Goal: Transaction & Acquisition: Book appointment/travel/reservation

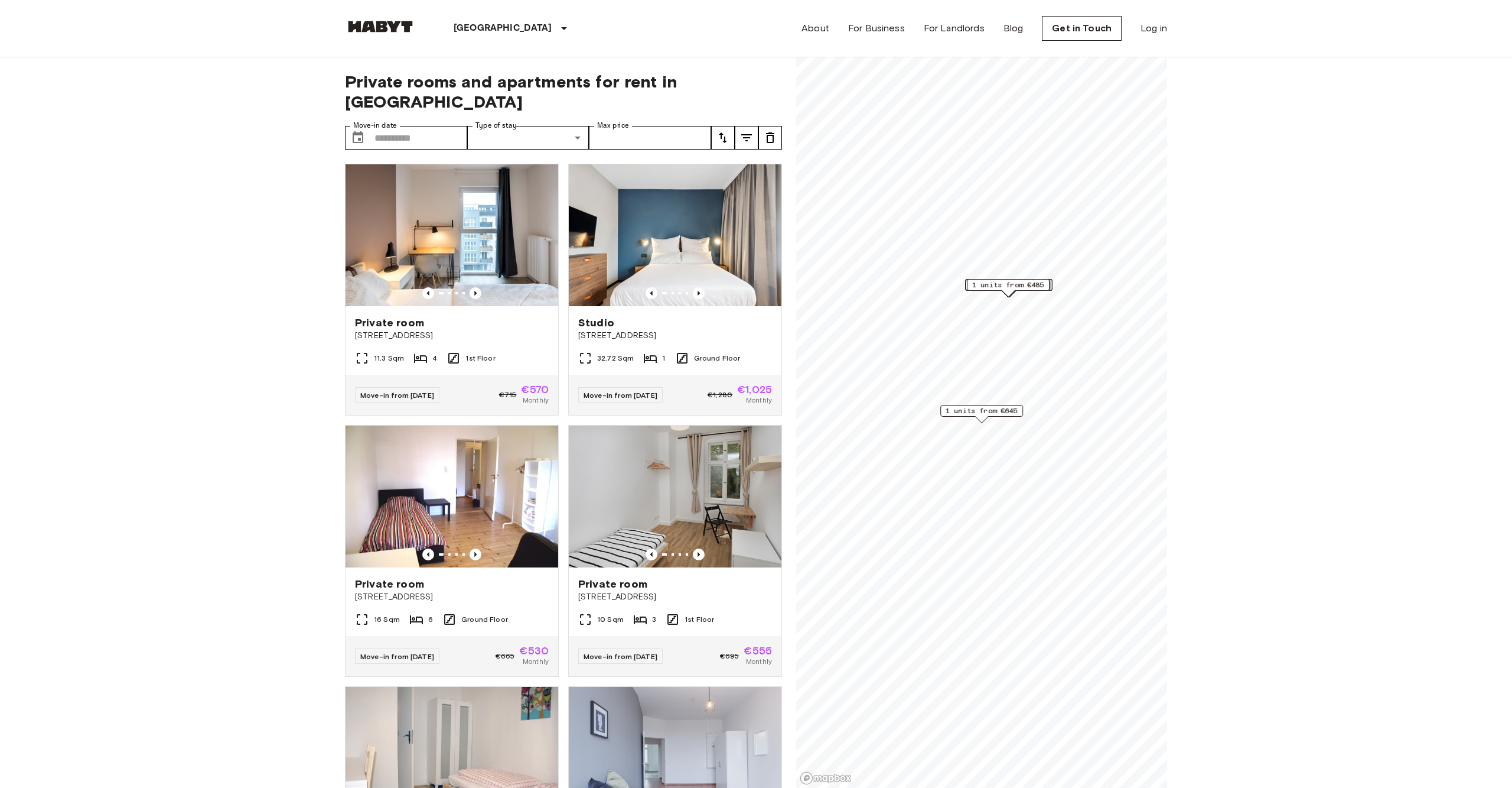
click at [466, 37] on div "[GEOGRAPHIC_DATA]" at bounding box center [512, 28] width 193 height 57
click at [469, 28] on p "[GEOGRAPHIC_DATA]" at bounding box center [503, 28] width 99 height 14
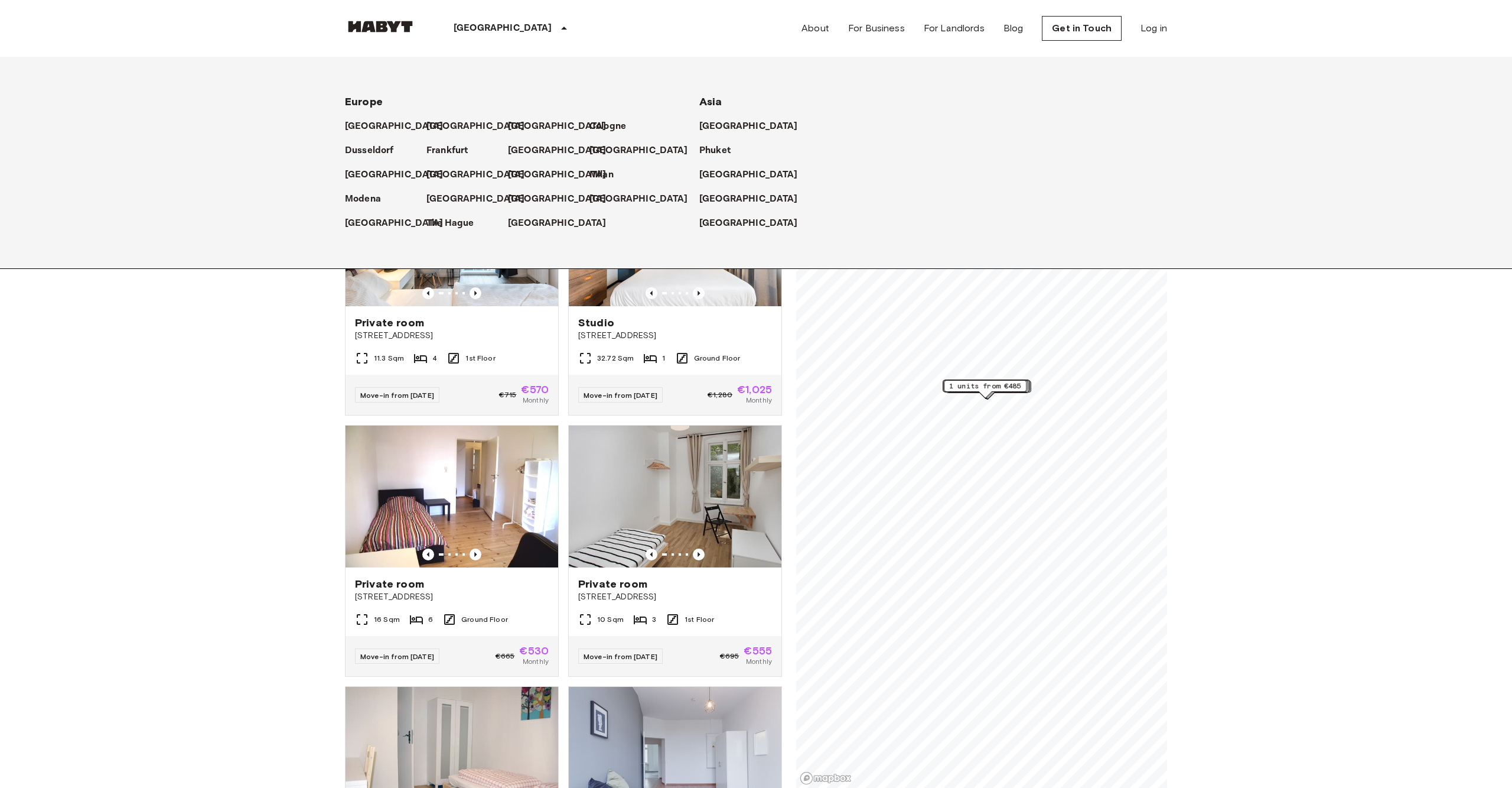
click at [474, 31] on p "[GEOGRAPHIC_DATA]" at bounding box center [503, 28] width 99 height 14
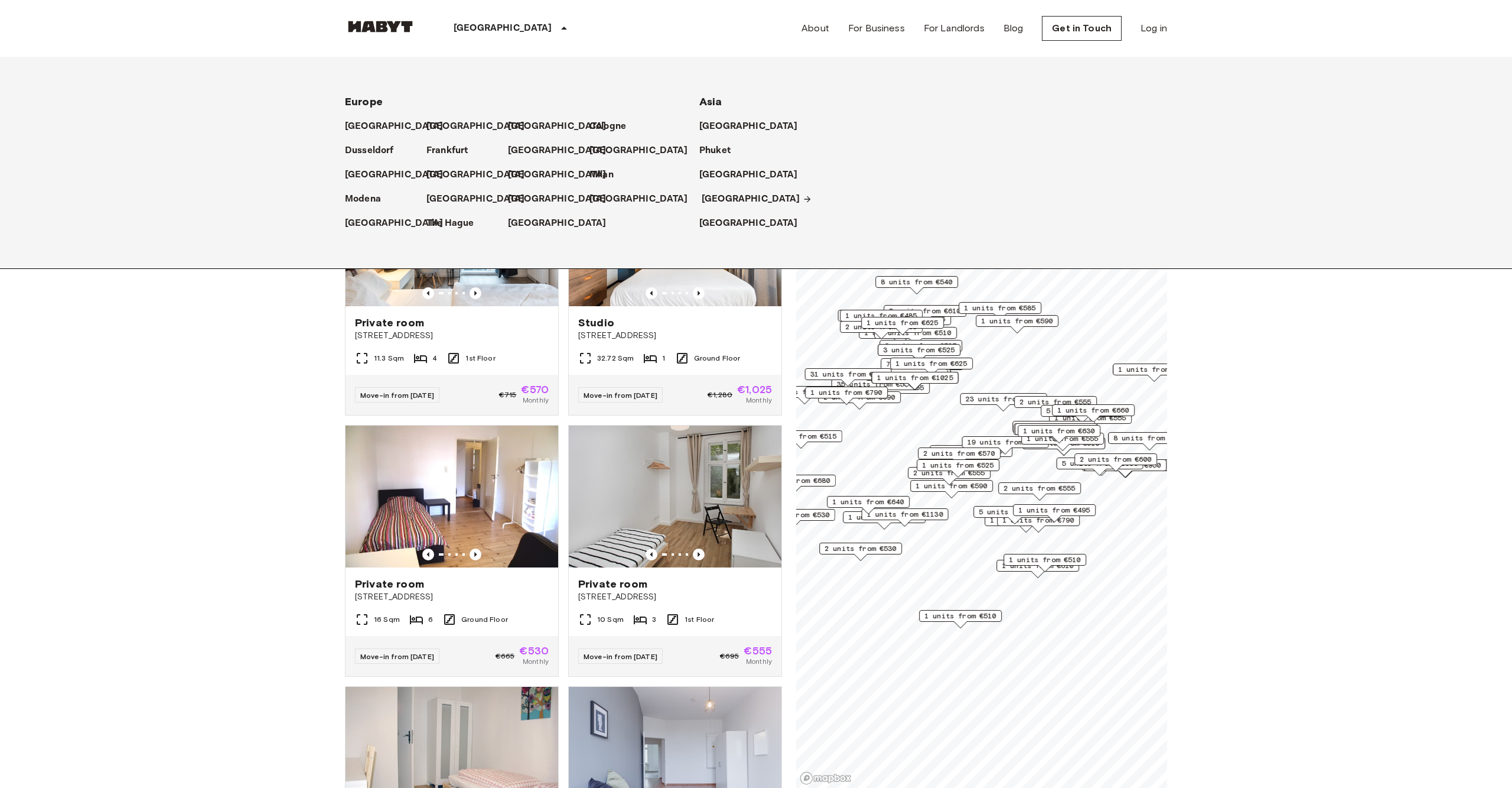
click at [722, 206] on p "[GEOGRAPHIC_DATA]" at bounding box center [751, 199] width 99 height 14
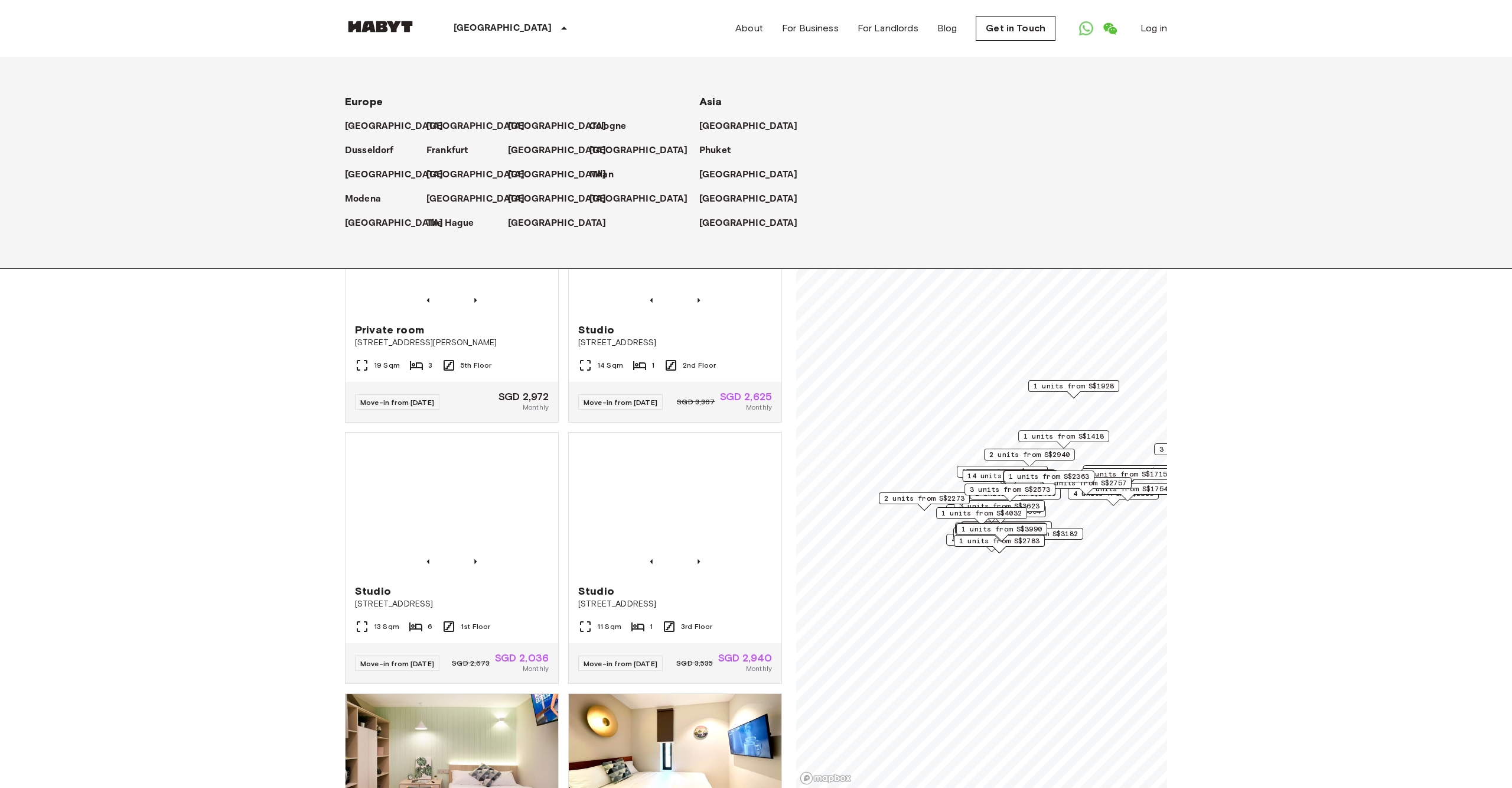
scroll to position [326, 0]
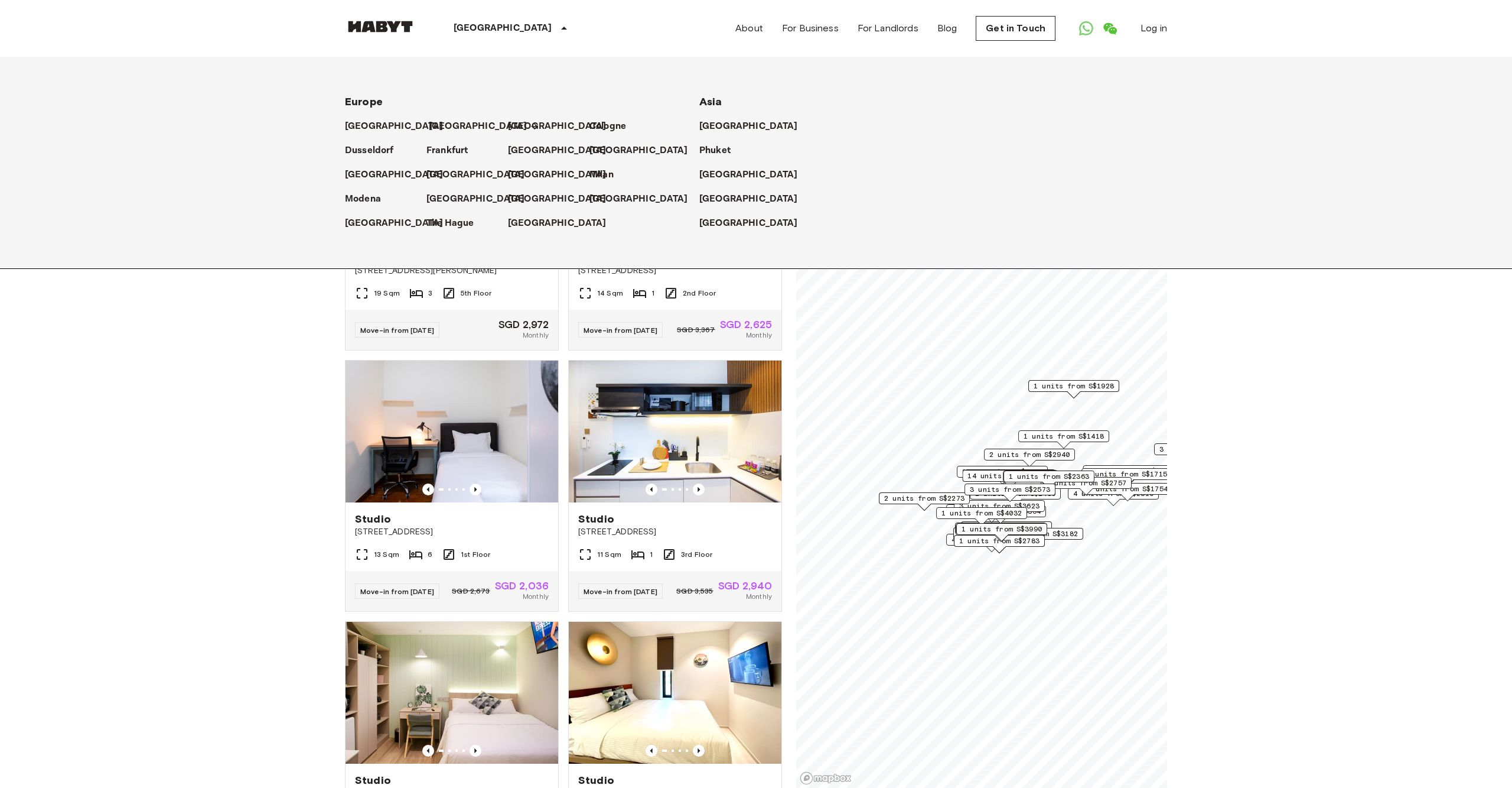
click at [435, 123] on p "[GEOGRAPHIC_DATA]" at bounding box center [479, 126] width 99 height 14
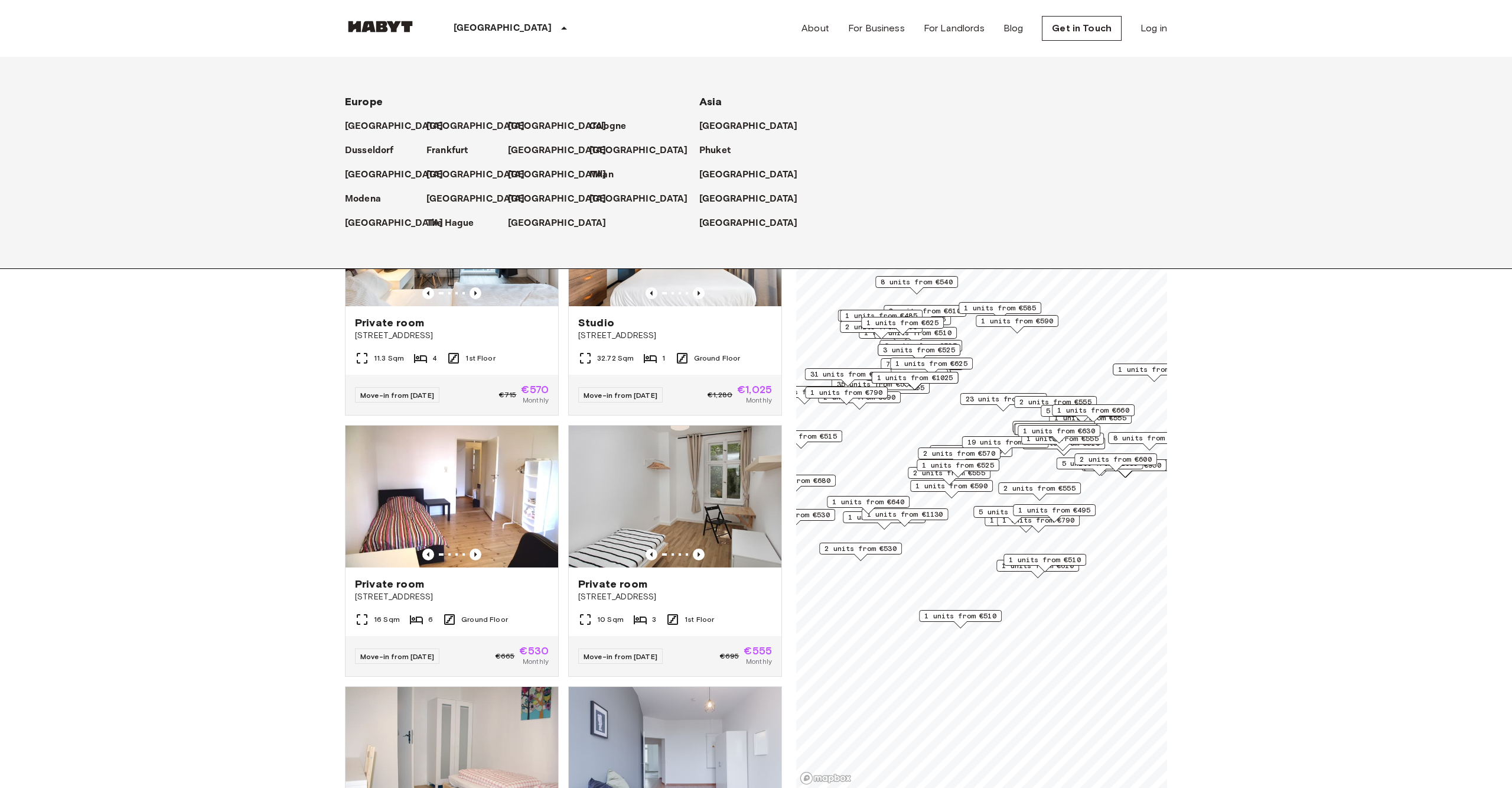
click at [450, 23] on div "[GEOGRAPHIC_DATA]" at bounding box center [512, 28] width 193 height 57
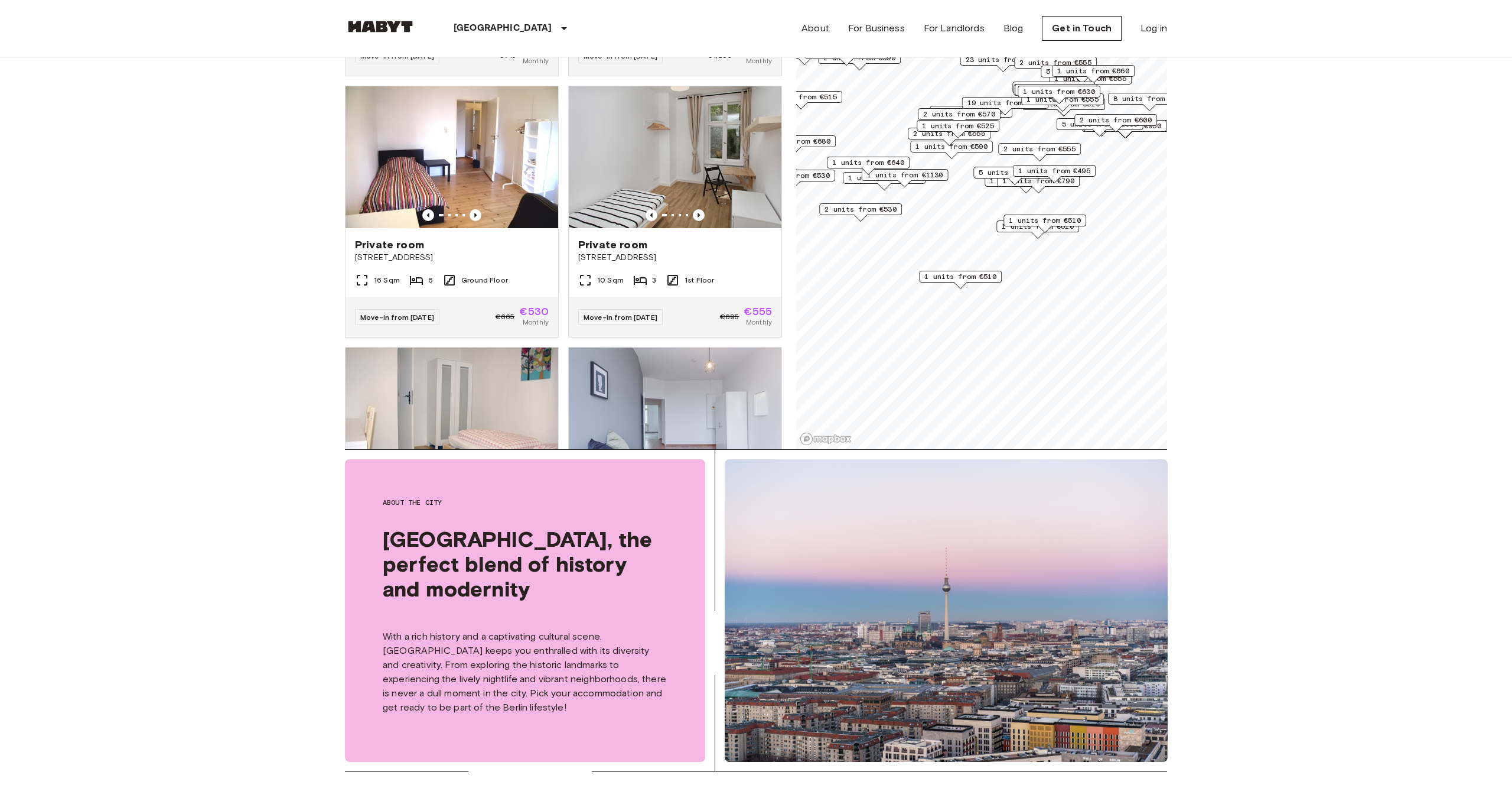
scroll to position [281, 0]
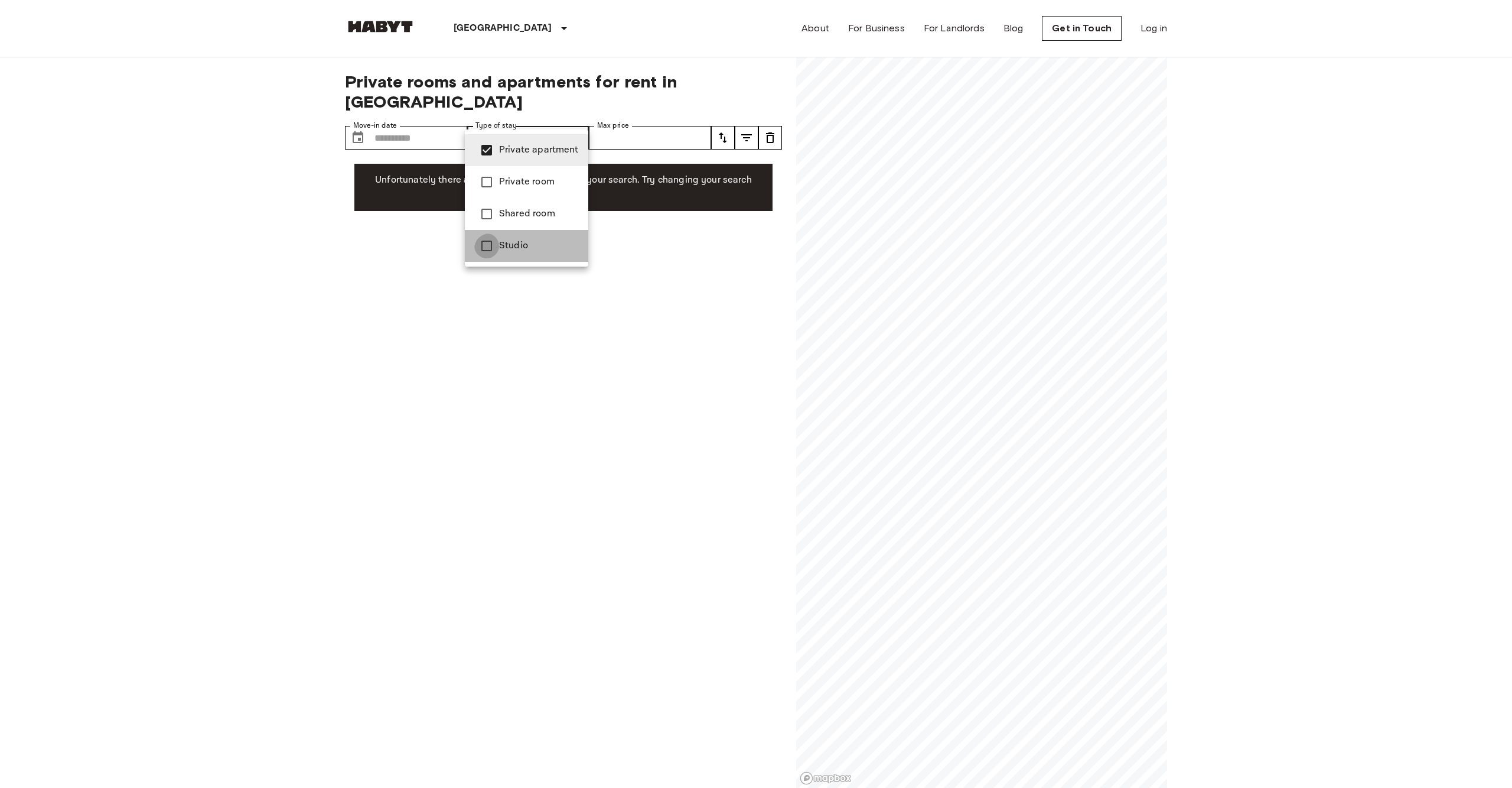
type input "**********"
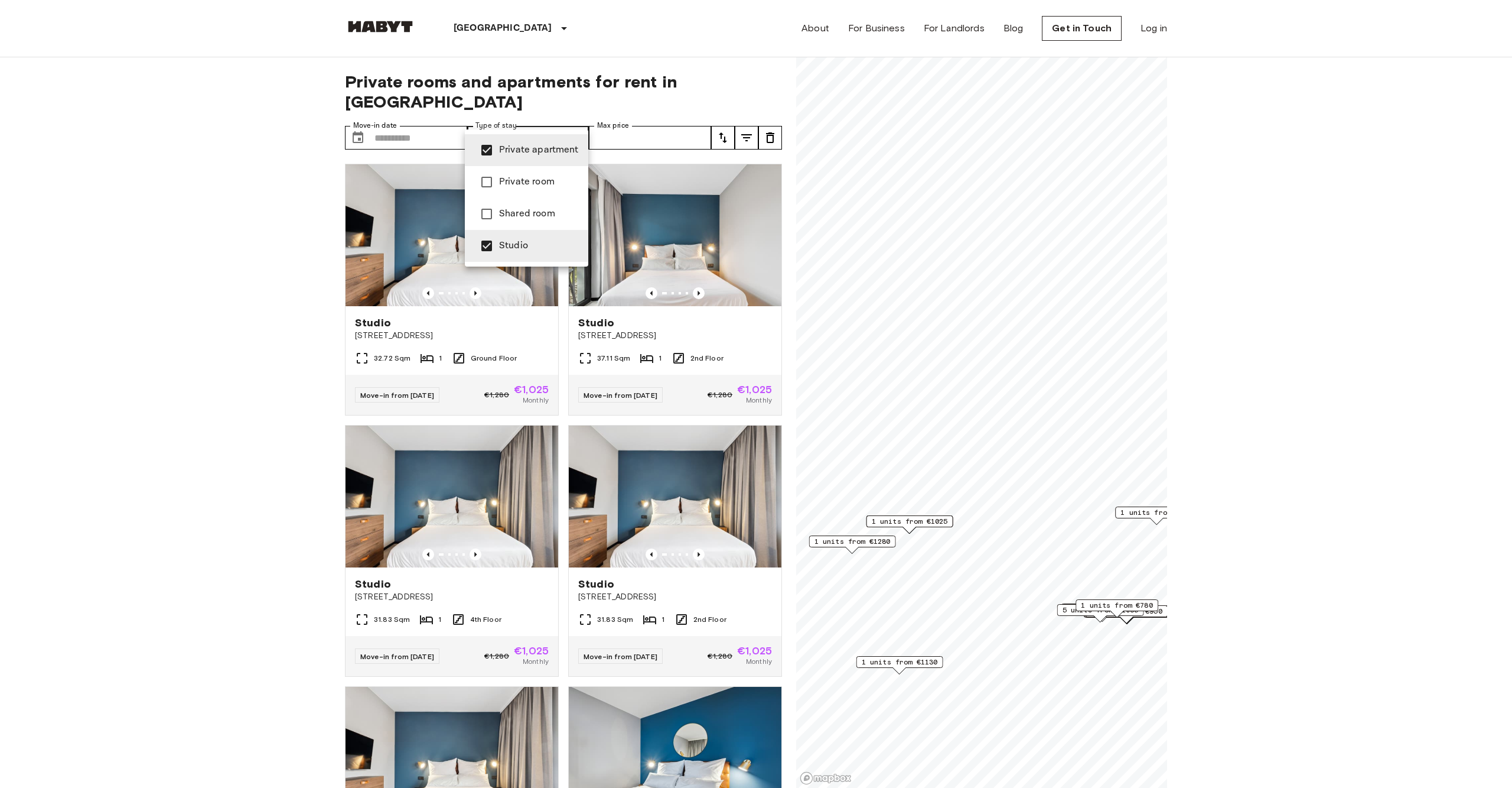
click at [679, 119] on div at bounding box center [756, 394] width 1512 height 788
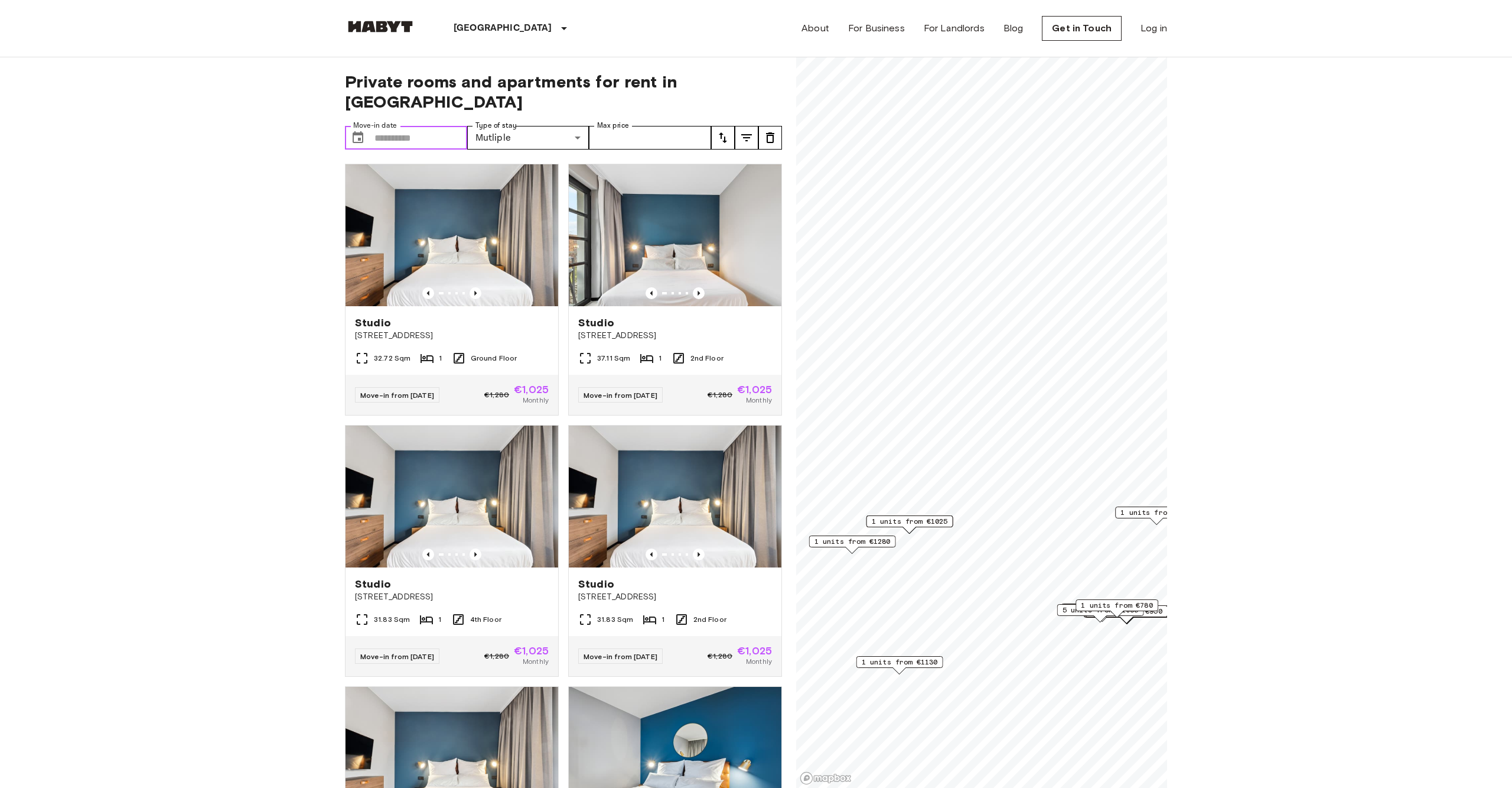
click at [400, 126] on input "Move-in date" at bounding box center [421, 138] width 93 height 24
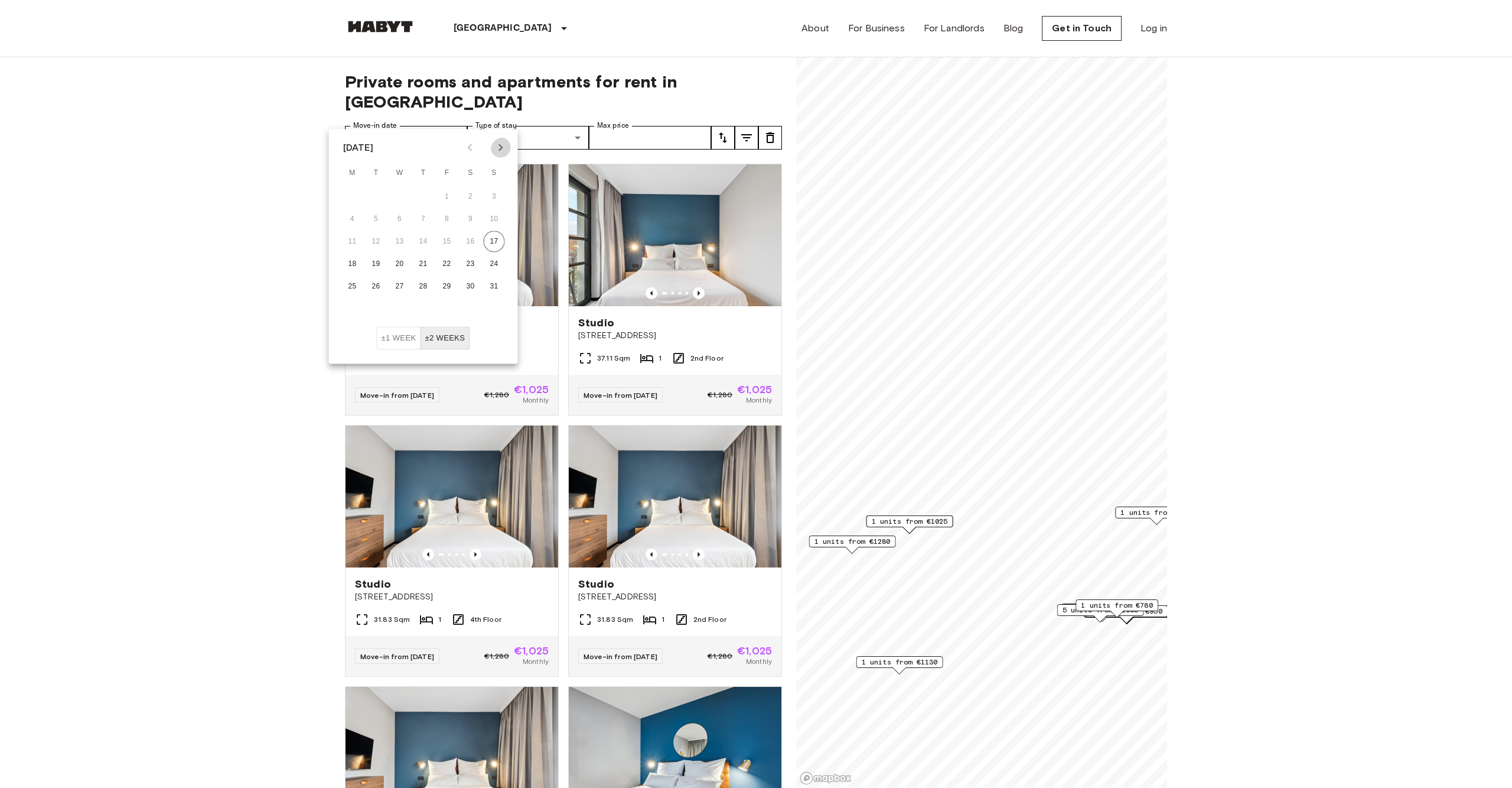
click at [494, 155] on icon "Next month" at bounding box center [500, 148] width 14 height 14
click at [407, 195] on button "1" at bounding box center [400, 197] width 21 height 21
type input "**********"
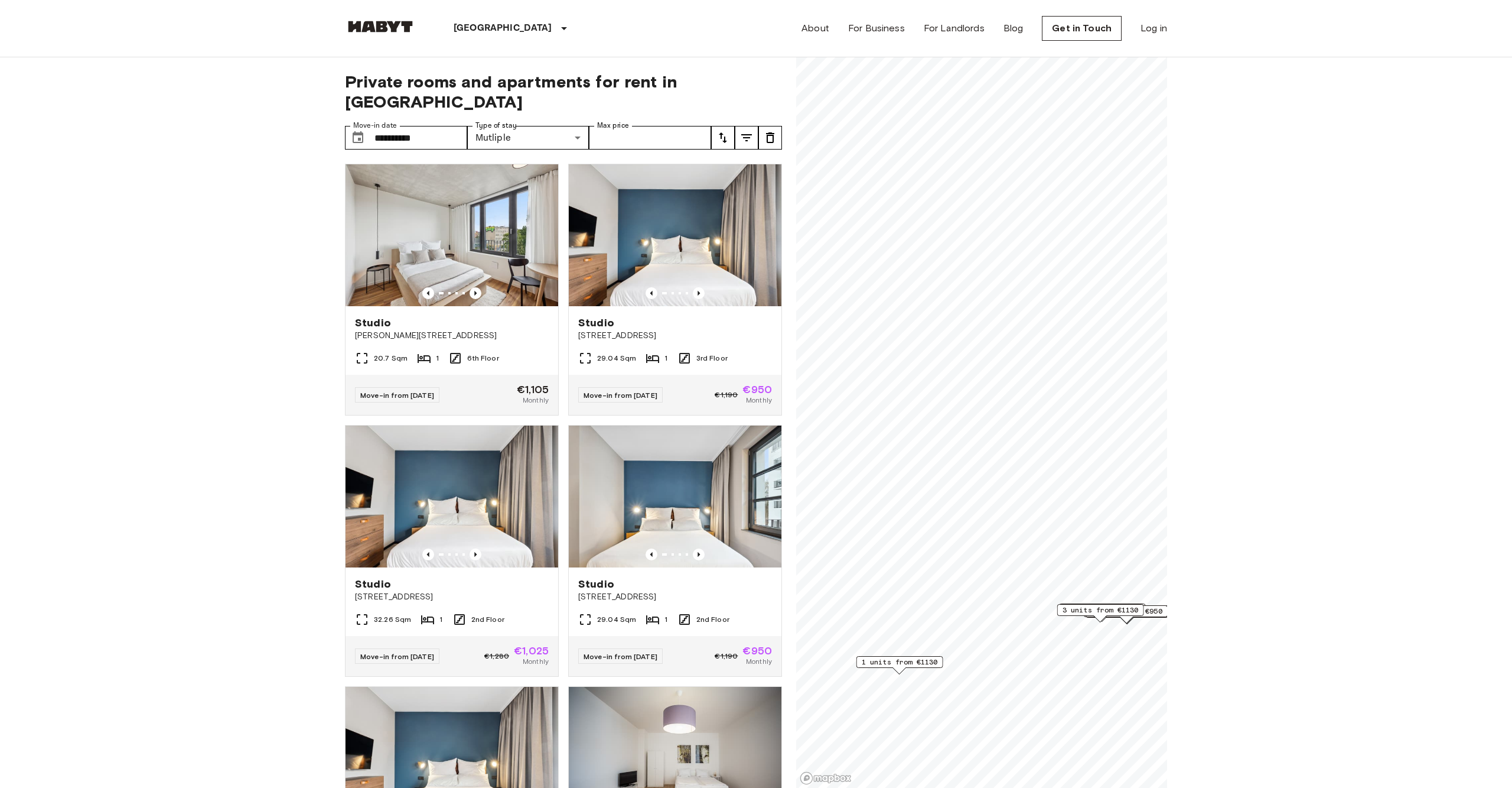
click at [896, 486] on span "1 units from €1130" at bounding box center [911, 482] width 76 height 11
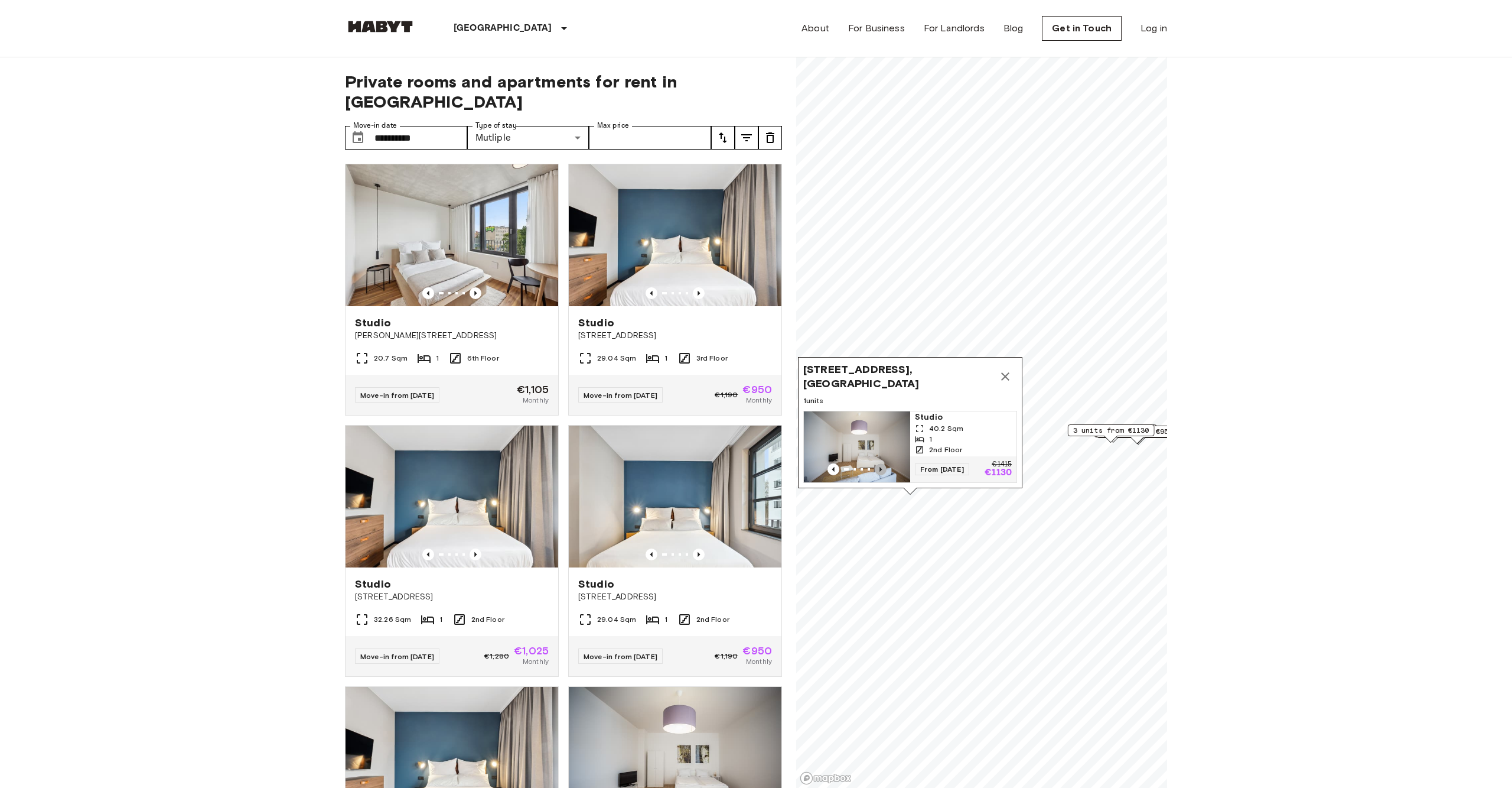
click at [884, 464] on icon "Previous image" at bounding box center [880, 469] width 12 height 12
click at [868, 441] on img "Map marker" at bounding box center [857, 446] width 106 height 71
click at [993, 374] on button "Map marker" at bounding box center [1005, 377] width 24 height 24
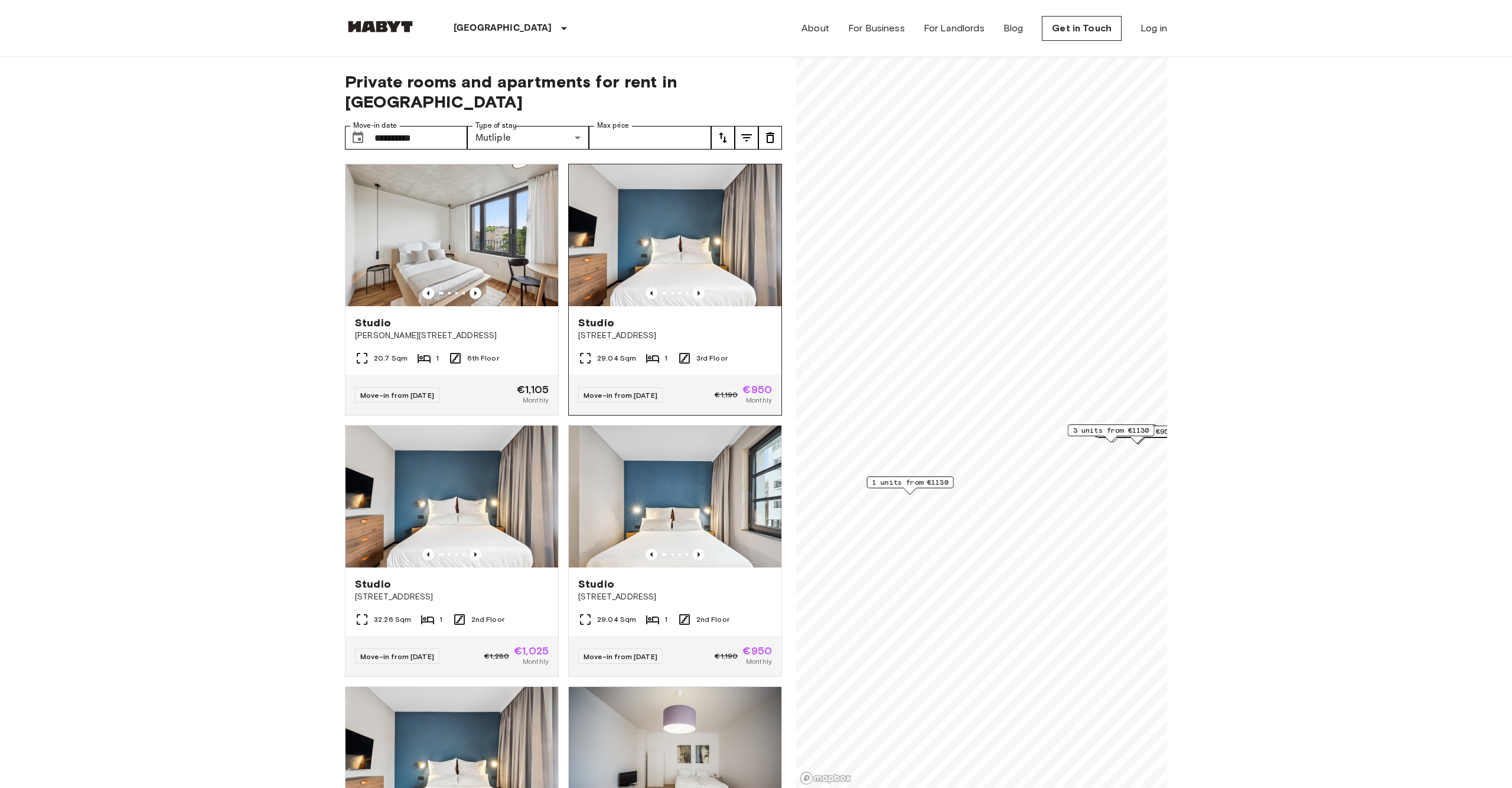
click at [657, 220] on img at bounding box center [675, 235] width 213 height 142
click at [694, 315] on div "Studio" at bounding box center [675, 322] width 194 height 14
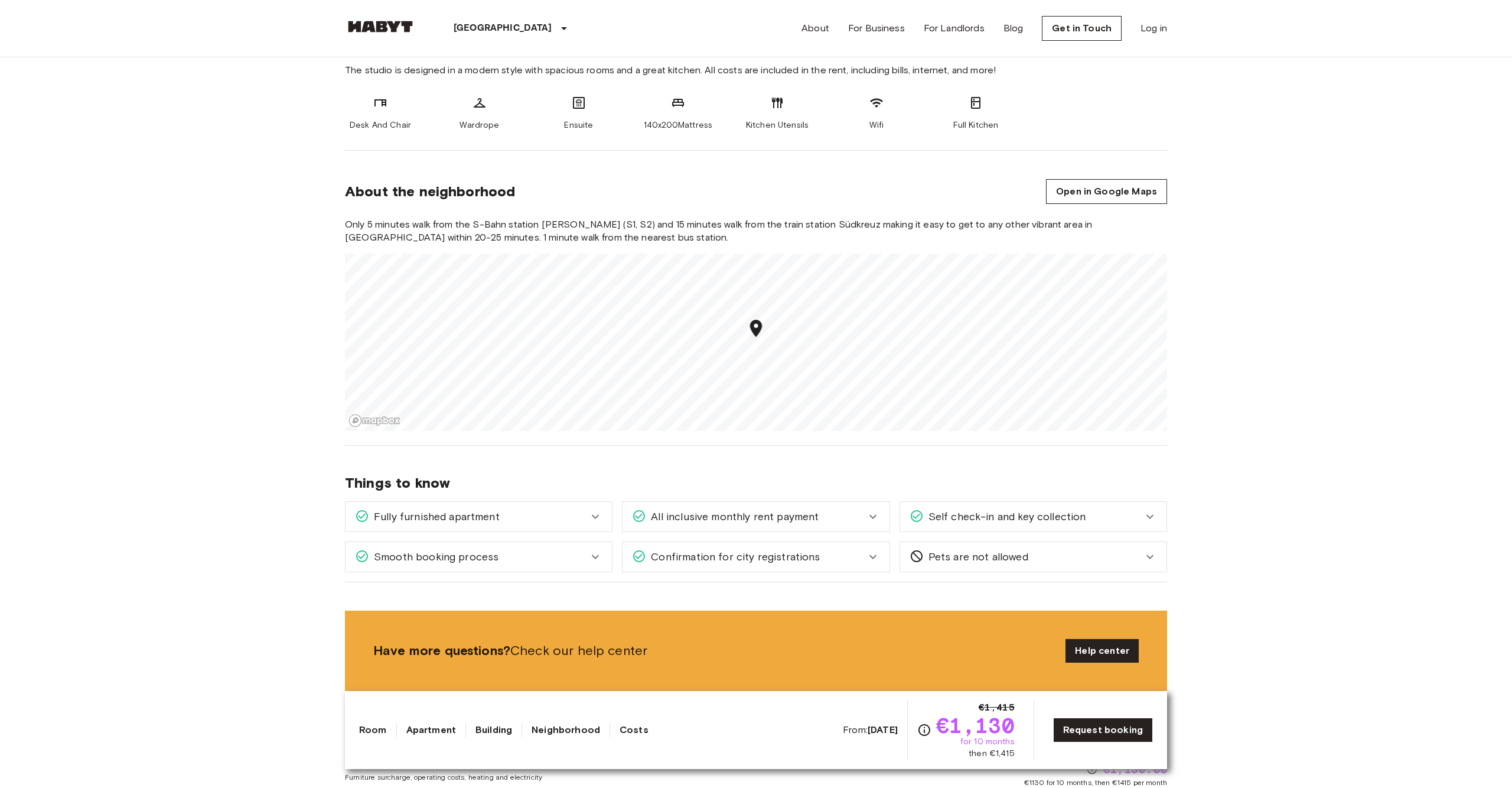
scroll to position [478, 0]
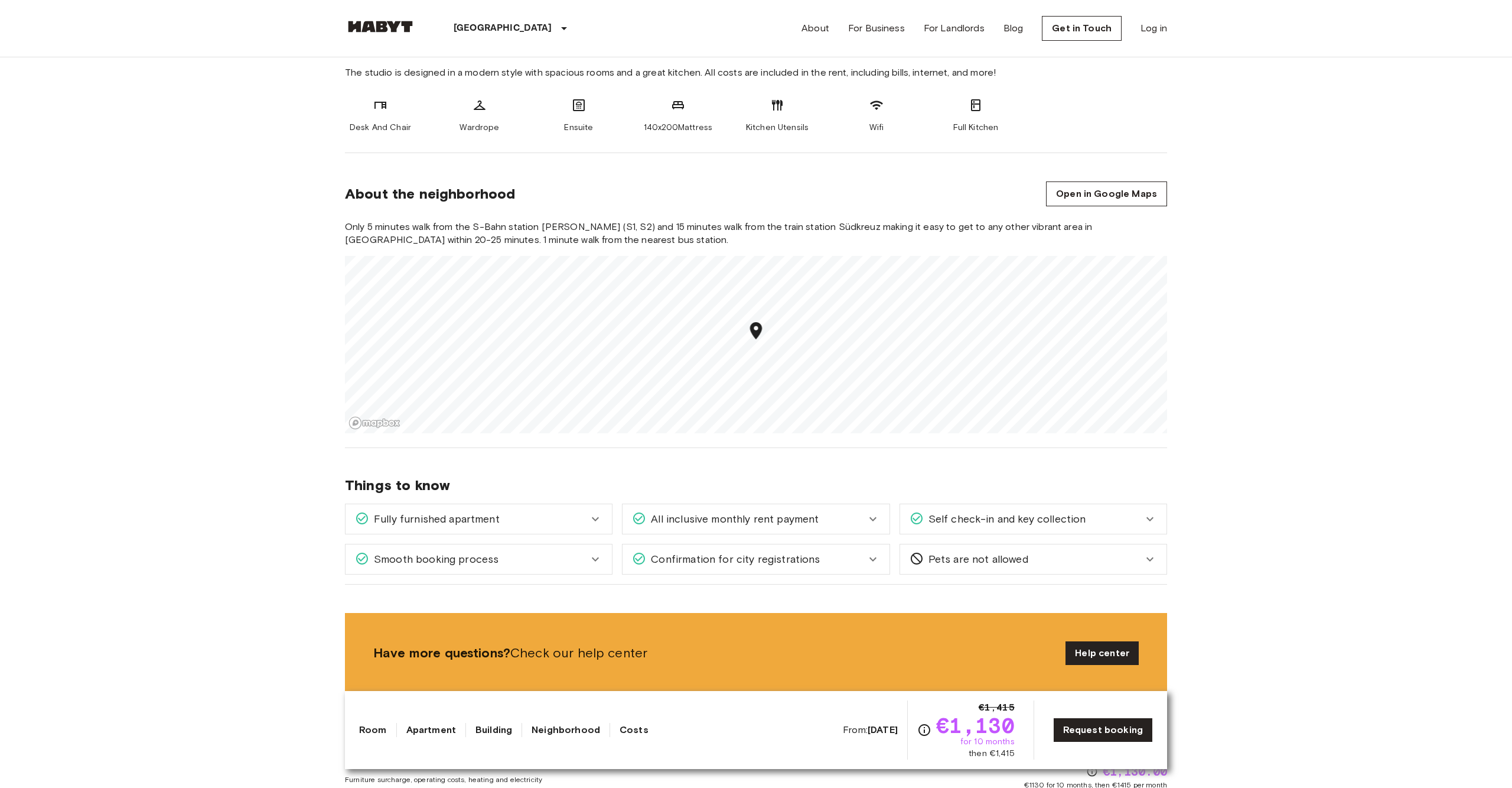
click at [649, 729] on link "Costs" at bounding box center [634, 730] width 29 height 14
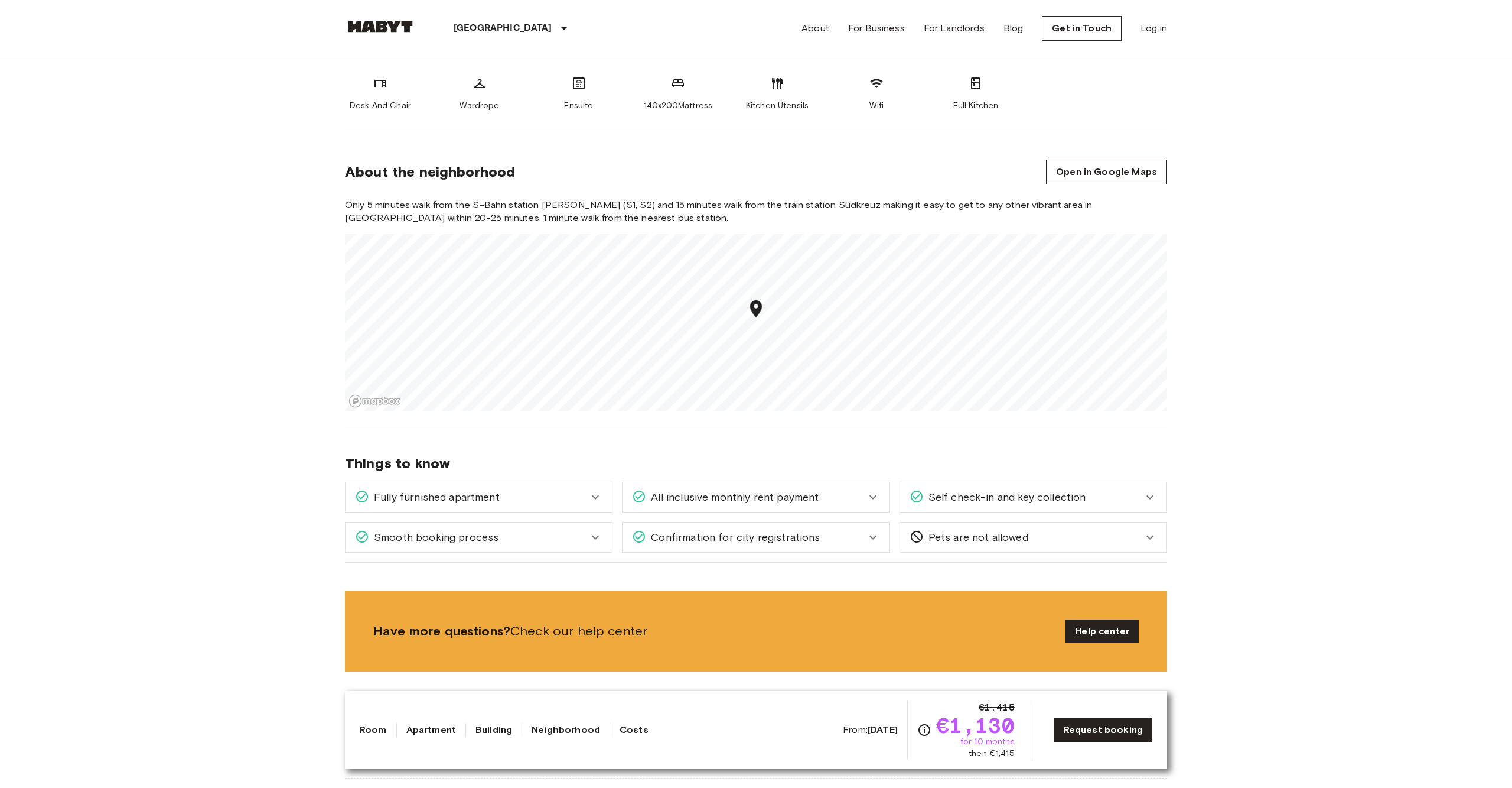
click at [641, 729] on link "Costs" at bounding box center [634, 730] width 29 height 14
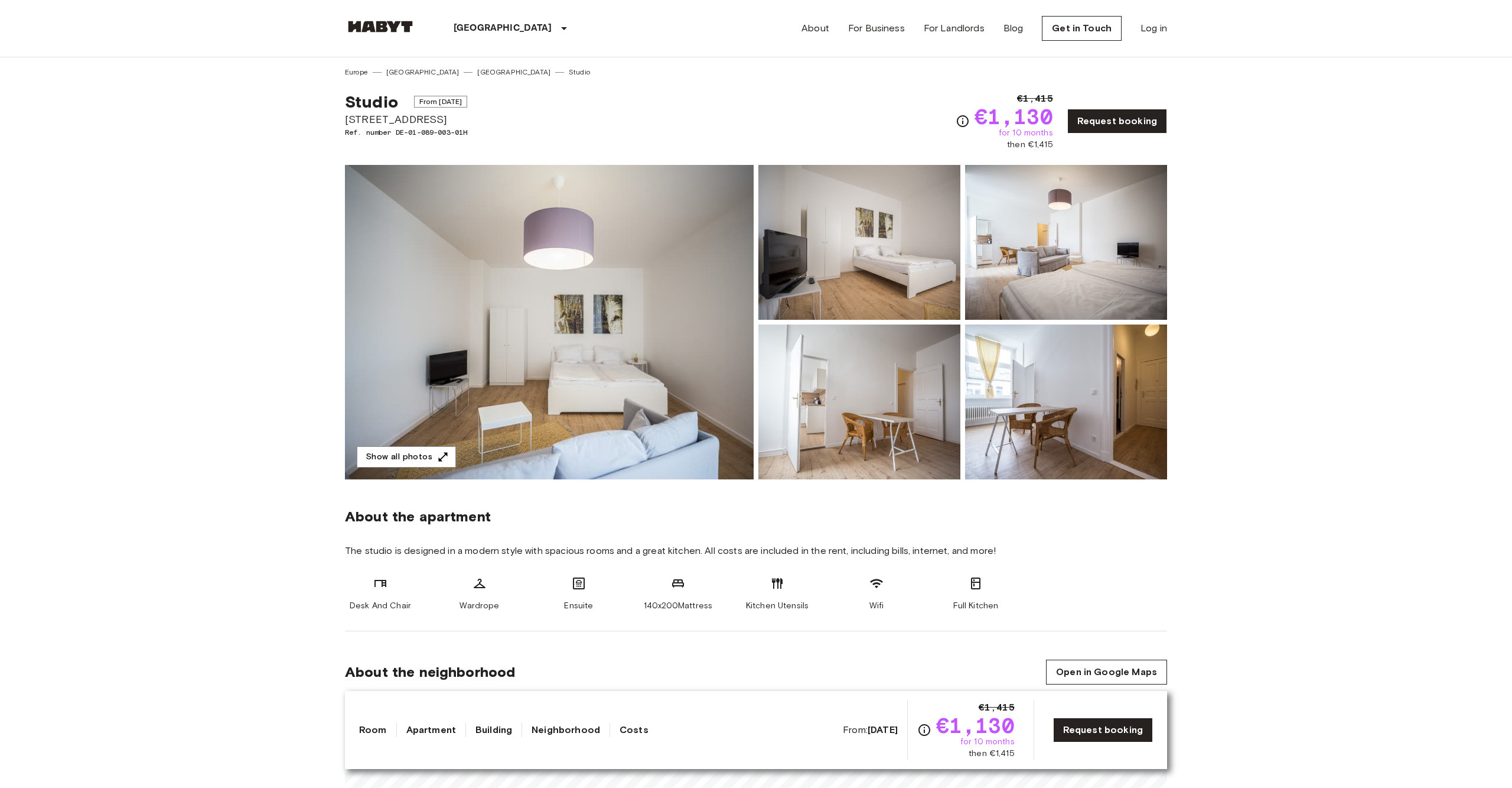
scroll to position [0, 0]
click at [603, 305] on img at bounding box center [549, 322] width 408 height 314
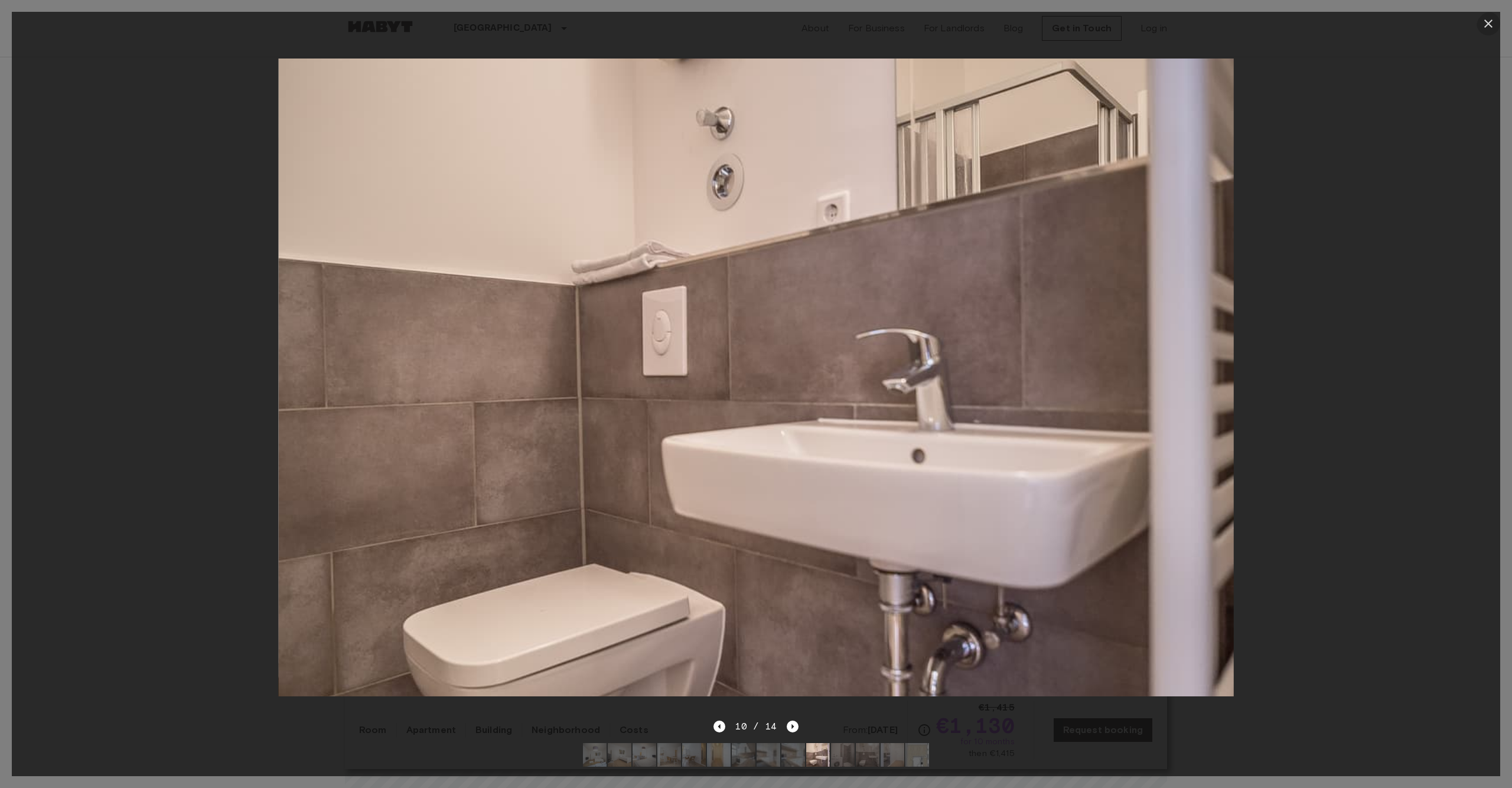
click at [1496, 18] on button "button" at bounding box center [1489, 24] width 24 height 24
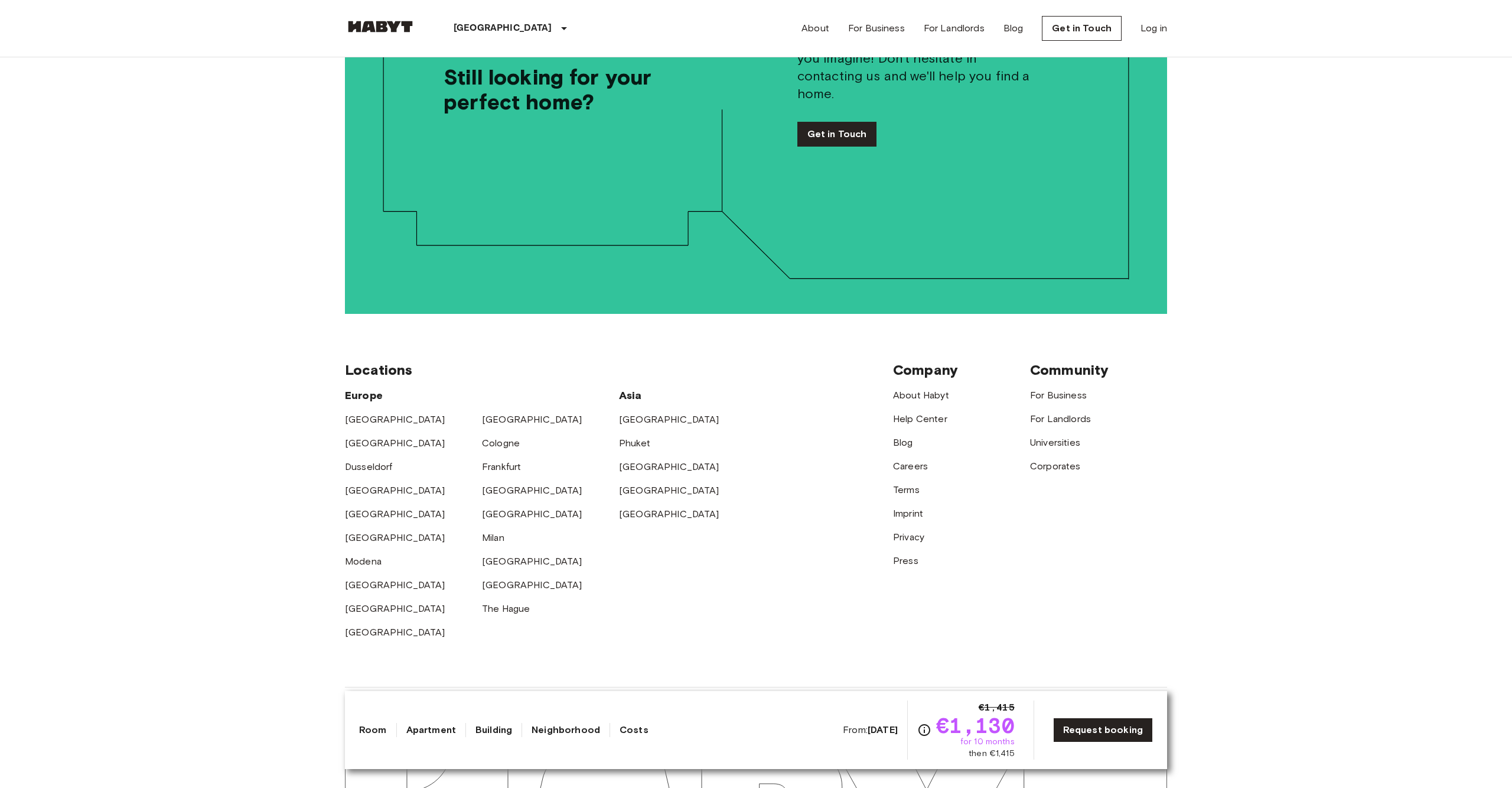
scroll to position [2154, 0]
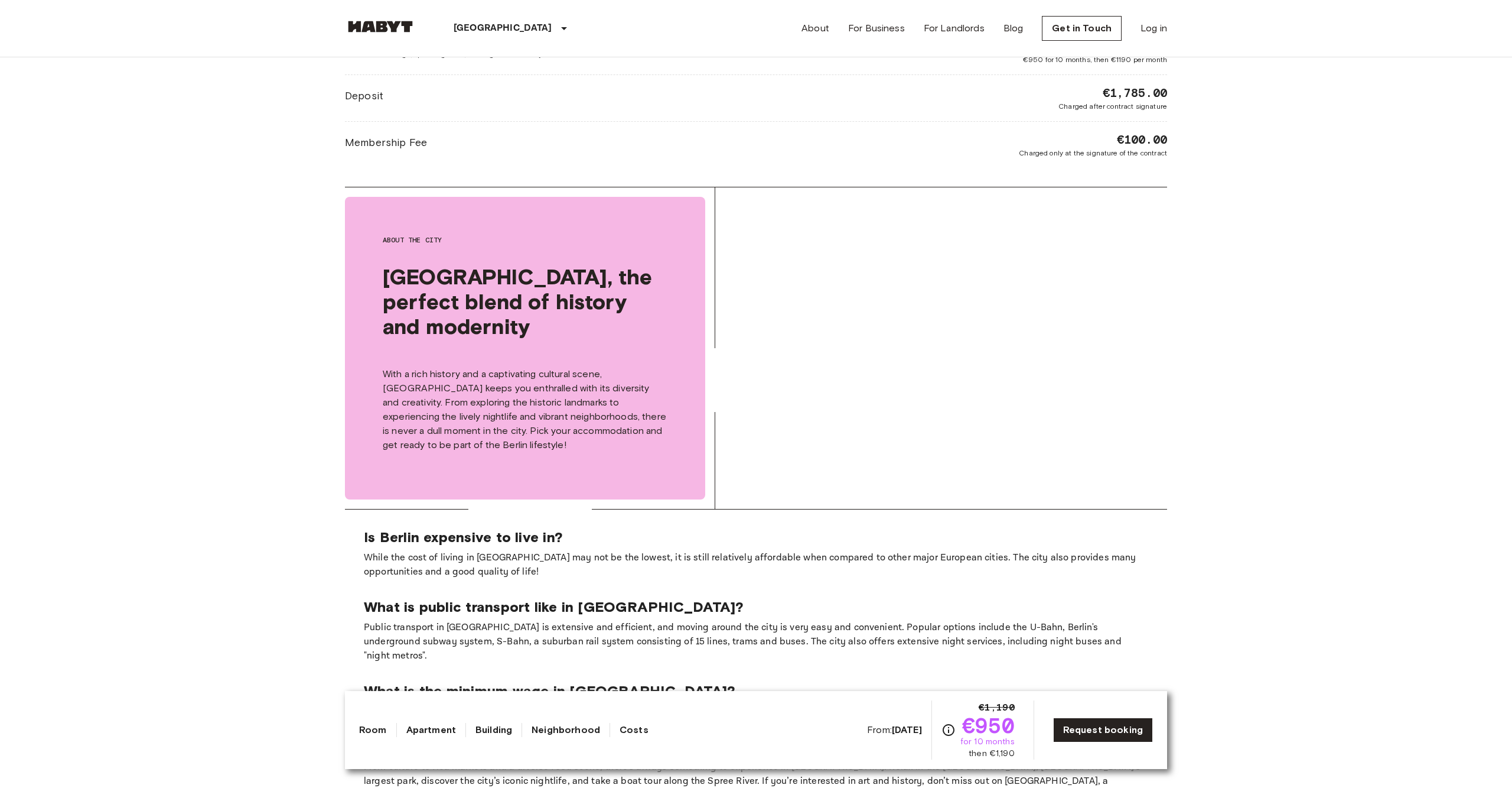
scroll to position [1627, 0]
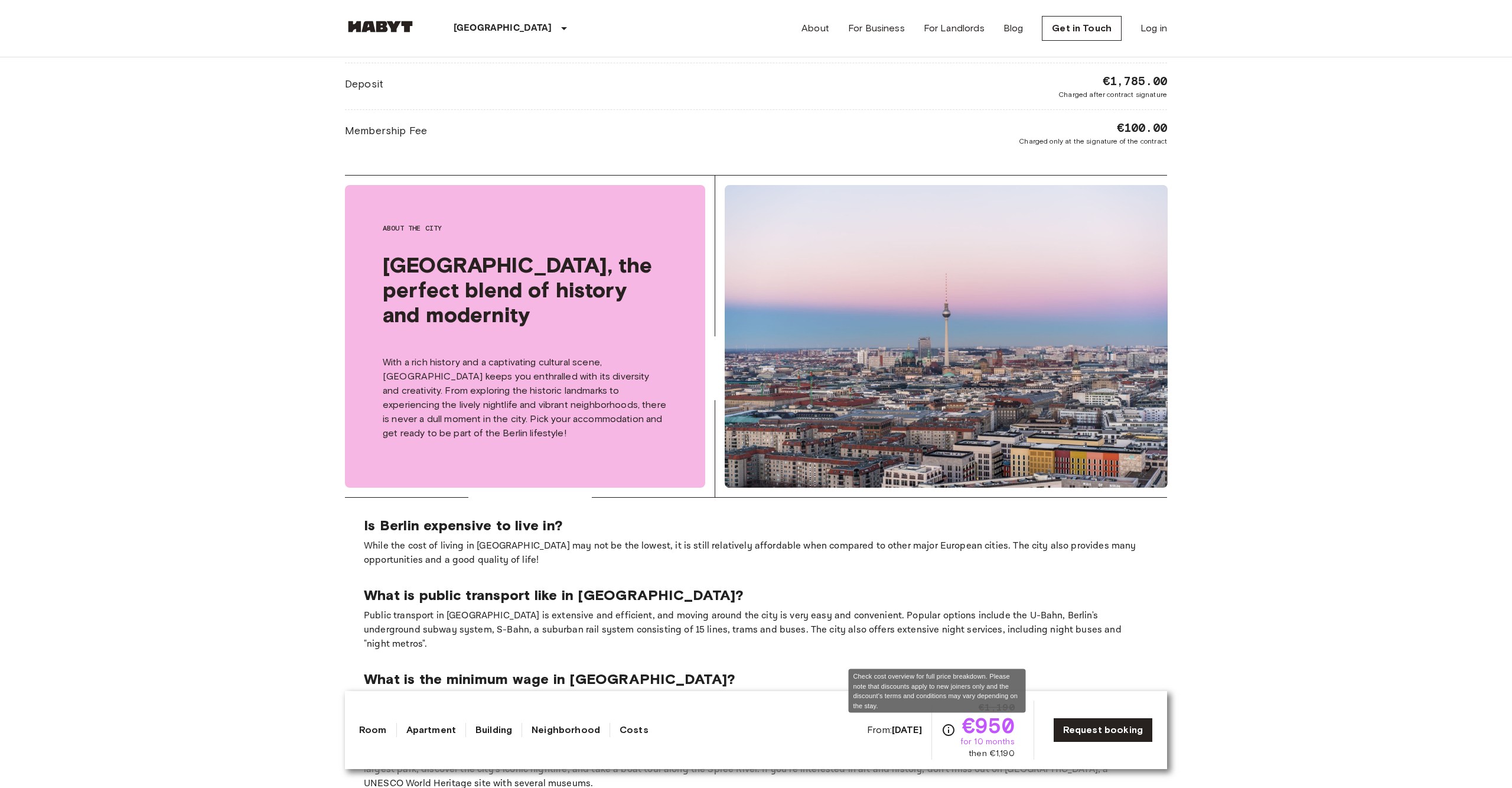
click at [943, 731] on icon "Check cost overview for full price breakdown. Please note that discounts apply …" at bounding box center [948, 730] width 12 height 12
click at [941, 731] on icon "Check cost overview for full price breakdown. Please note that discounts apply …" at bounding box center [948, 730] width 14 height 14
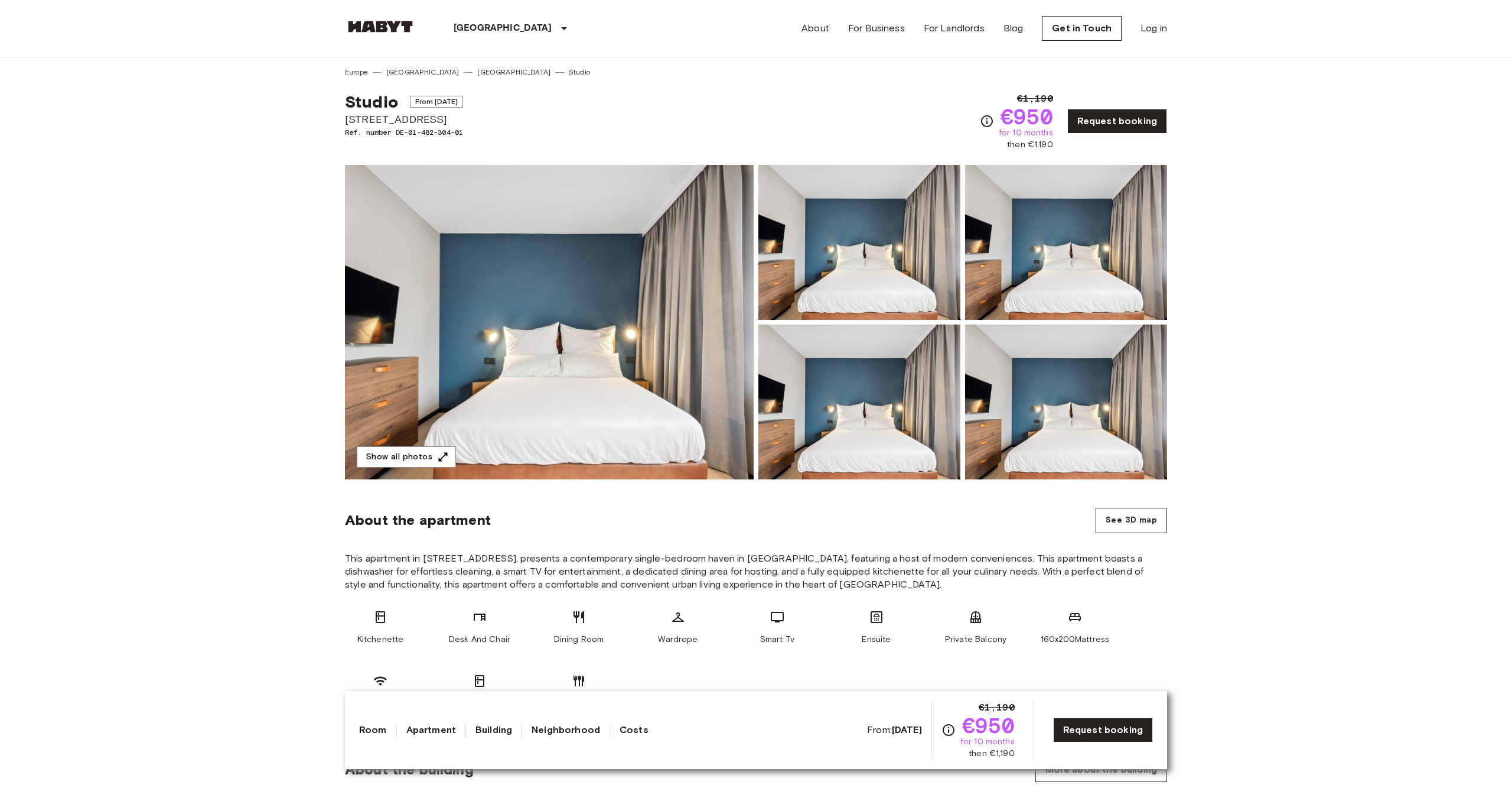
scroll to position [0, 0]
click at [524, 371] on img at bounding box center [549, 322] width 408 height 314
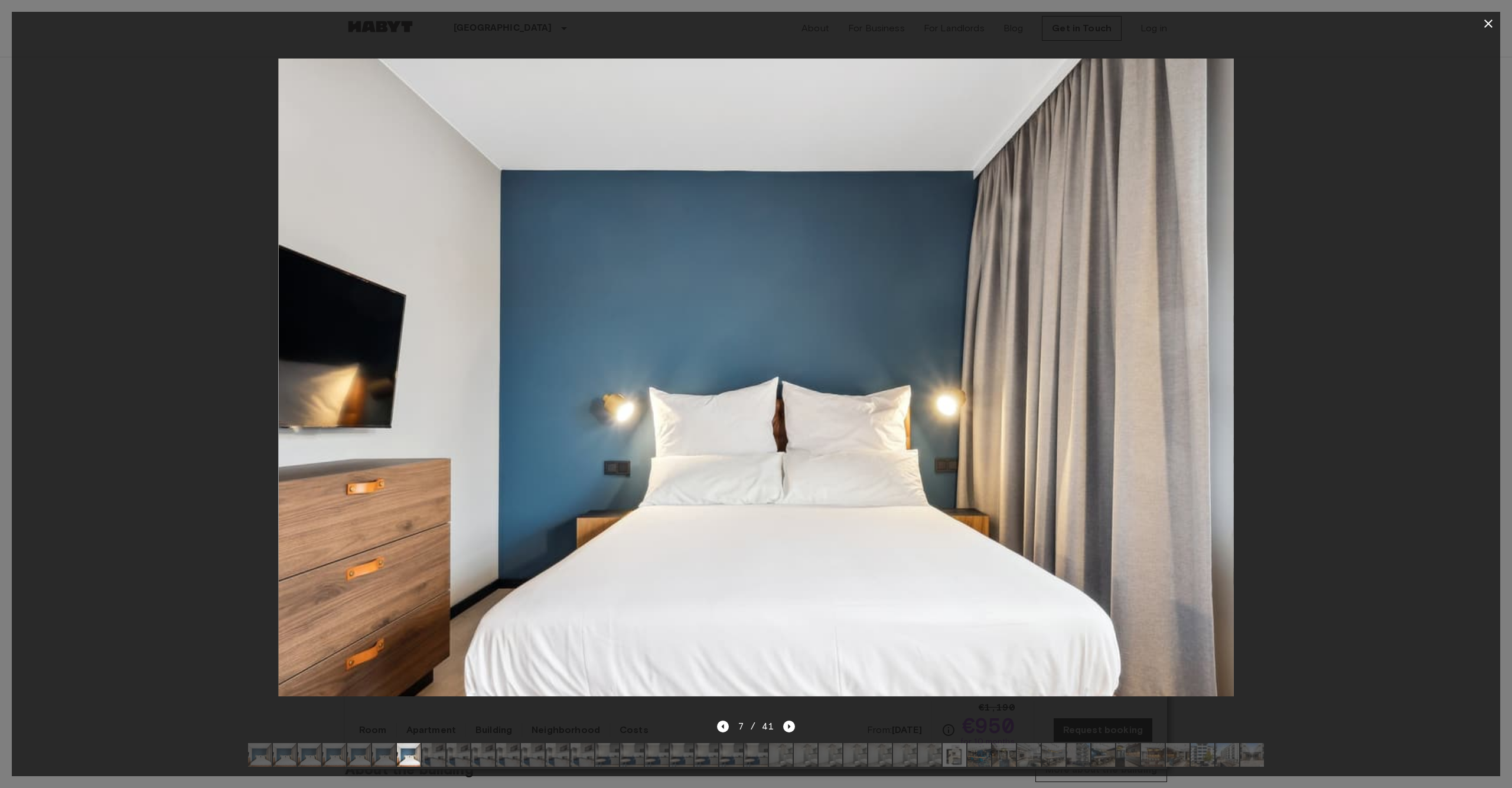
click at [603, 762] on img at bounding box center [607, 755] width 24 height 24
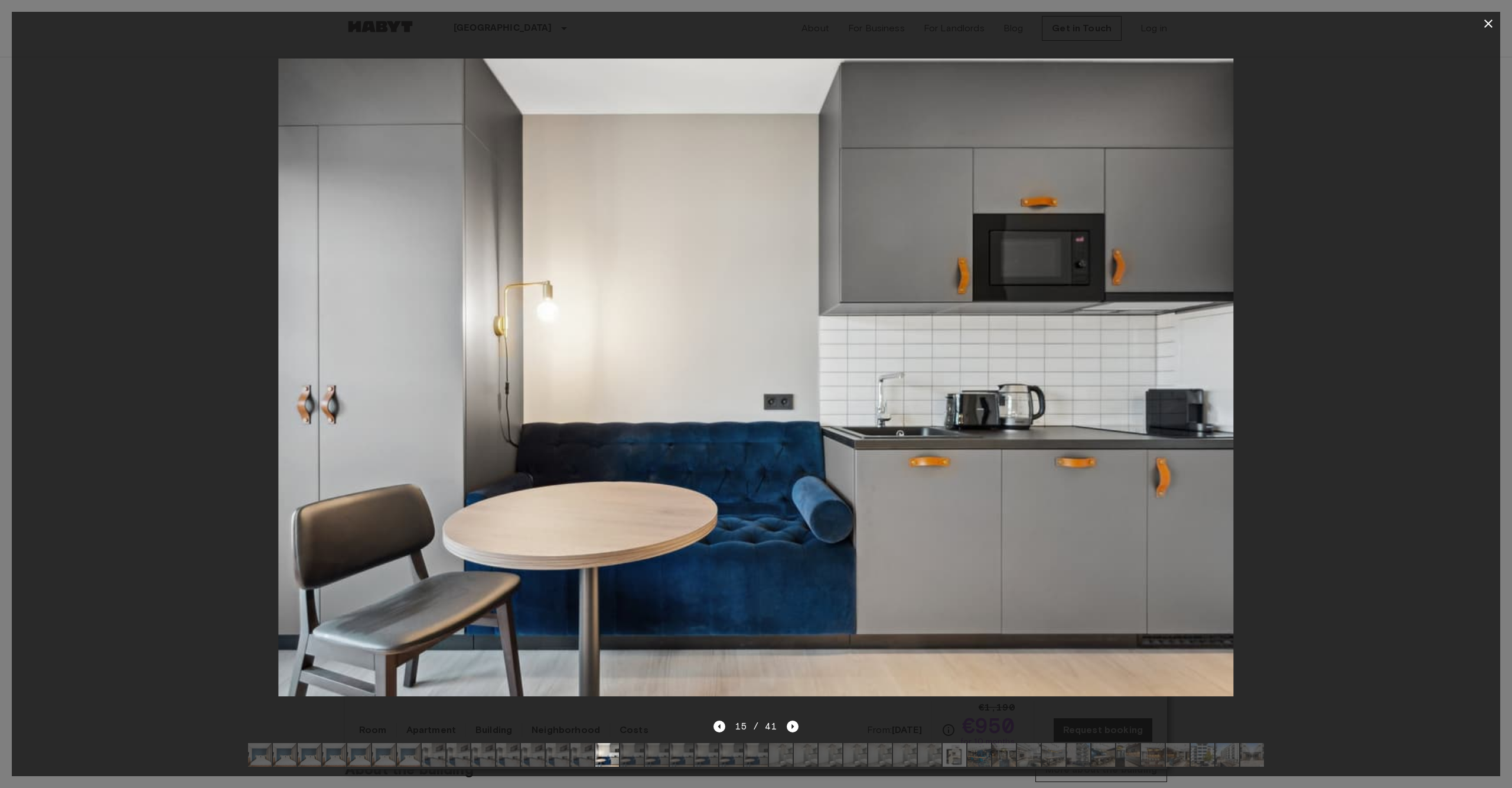
click at [535, 759] on img at bounding box center [533, 755] width 24 height 24
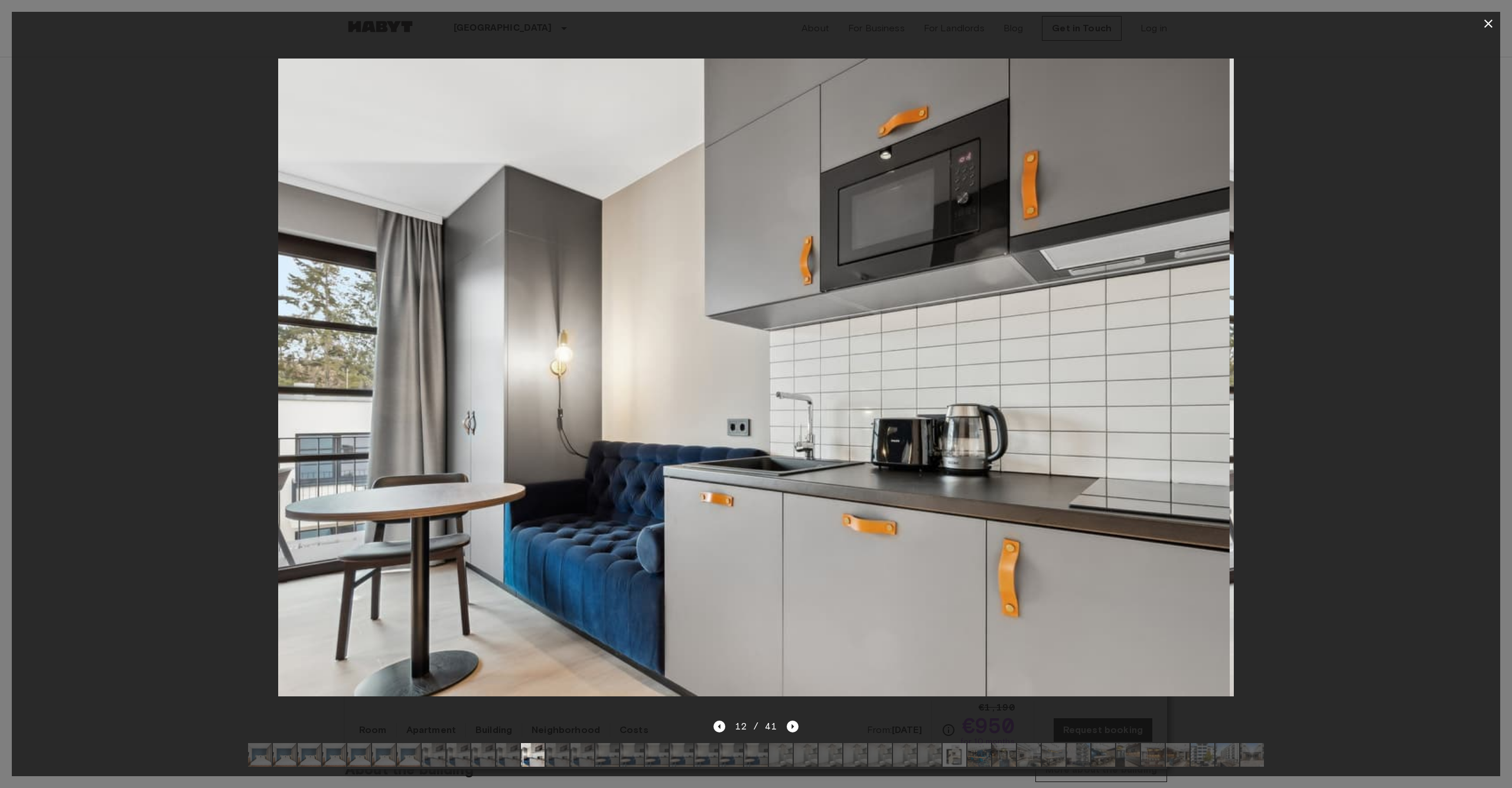
click at [478, 755] on img at bounding box center [484, 755] width 24 height 24
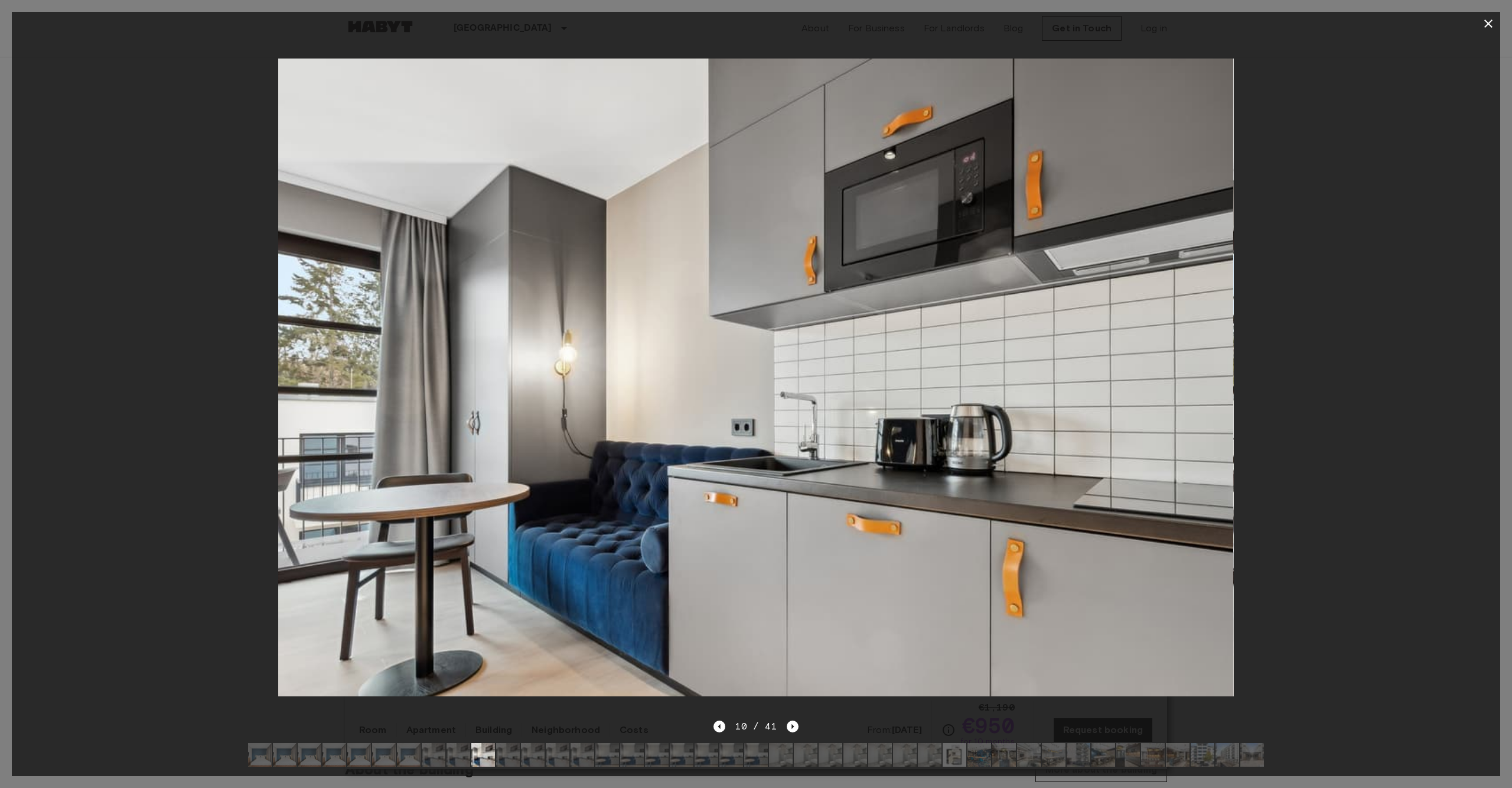
click at [539, 757] on img at bounding box center [533, 755] width 24 height 24
click at [605, 759] on img at bounding box center [607, 755] width 24 height 24
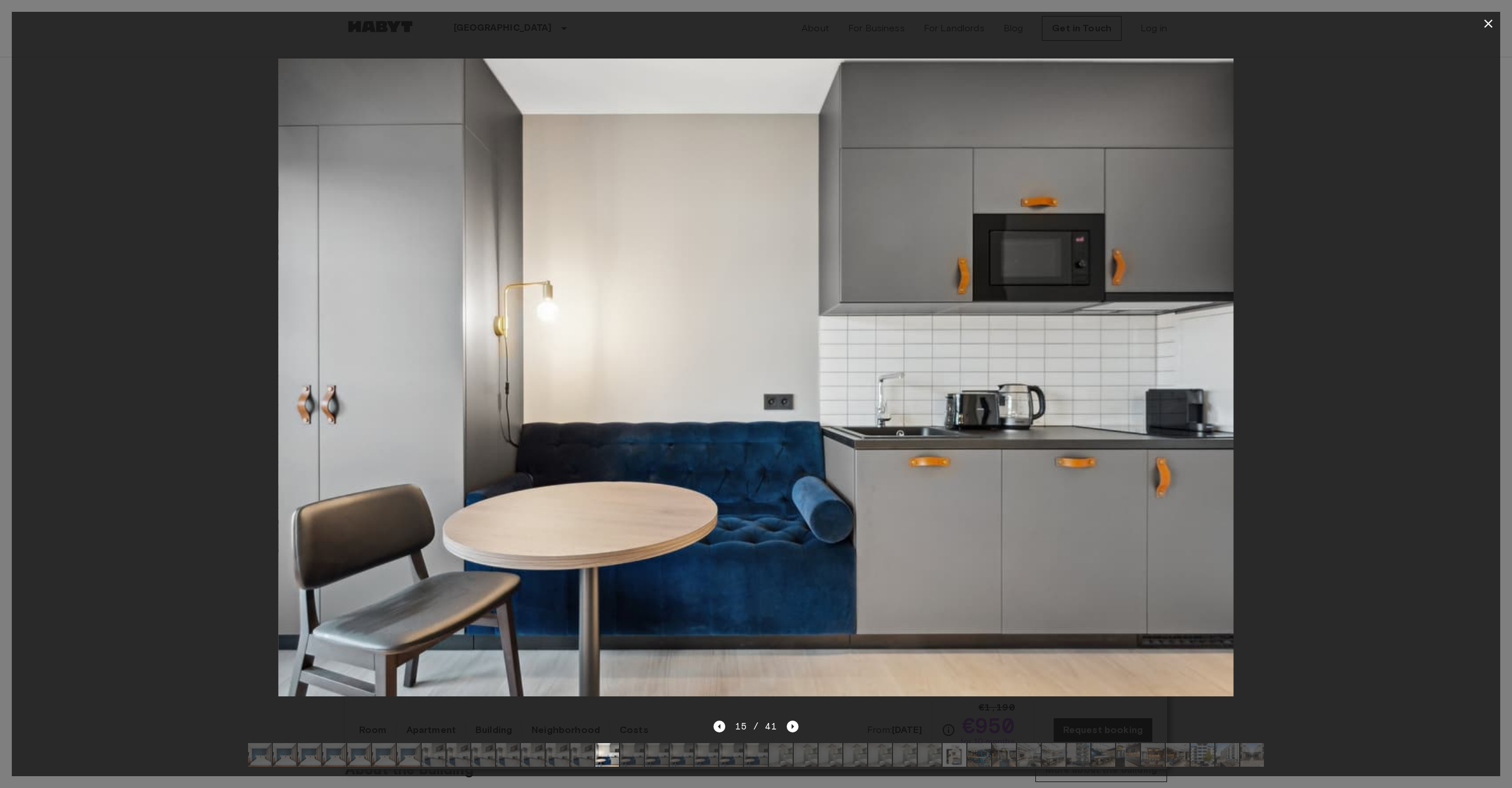
click at [672, 755] on img at bounding box center [682, 755] width 24 height 24
click at [726, 755] on img at bounding box center [731, 755] width 24 height 24
click at [806, 755] on img at bounding box center [806, 755] width 24 height 24
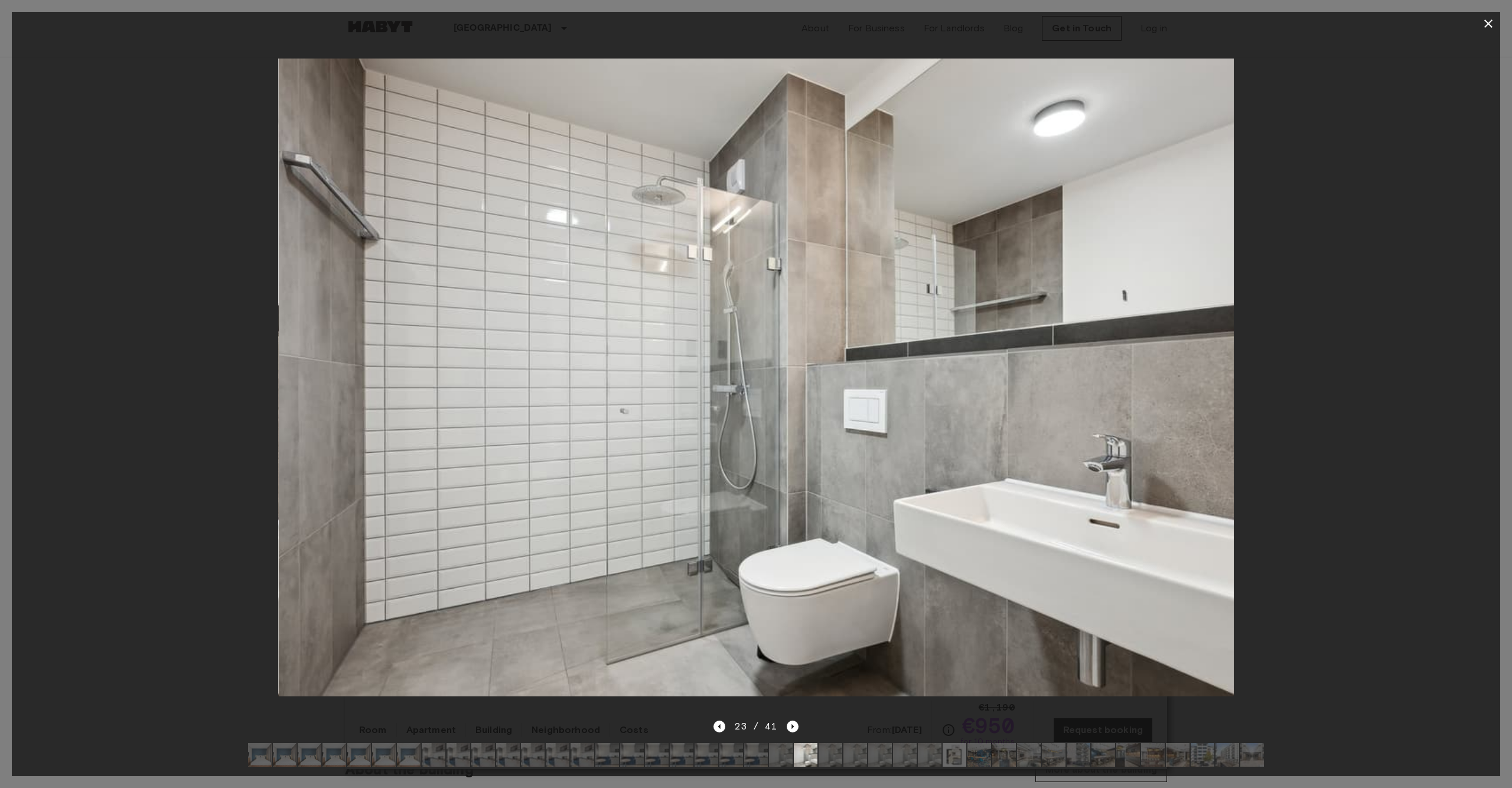
click at [858, 755] on img at bounding box center [855, 755] width 24 height 24
click at [926, 757] on img at bounding box center [930, 755] width 24 height 24
click at [974, 754] on img at bounding box center [980, 755] width 24 height 24
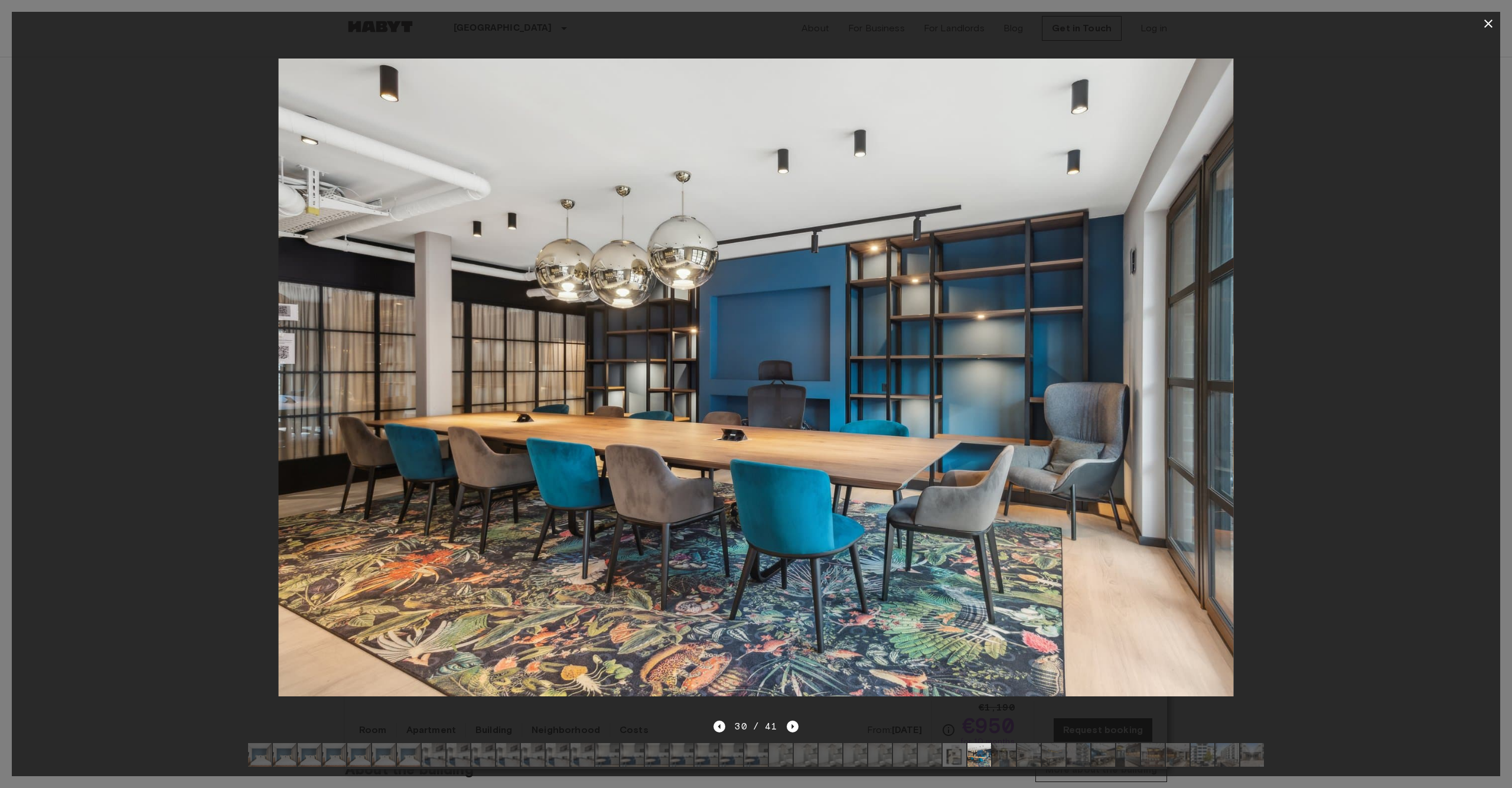
click at [1008, 759] on img at bounding box center [1004, 755] width 24 height 24
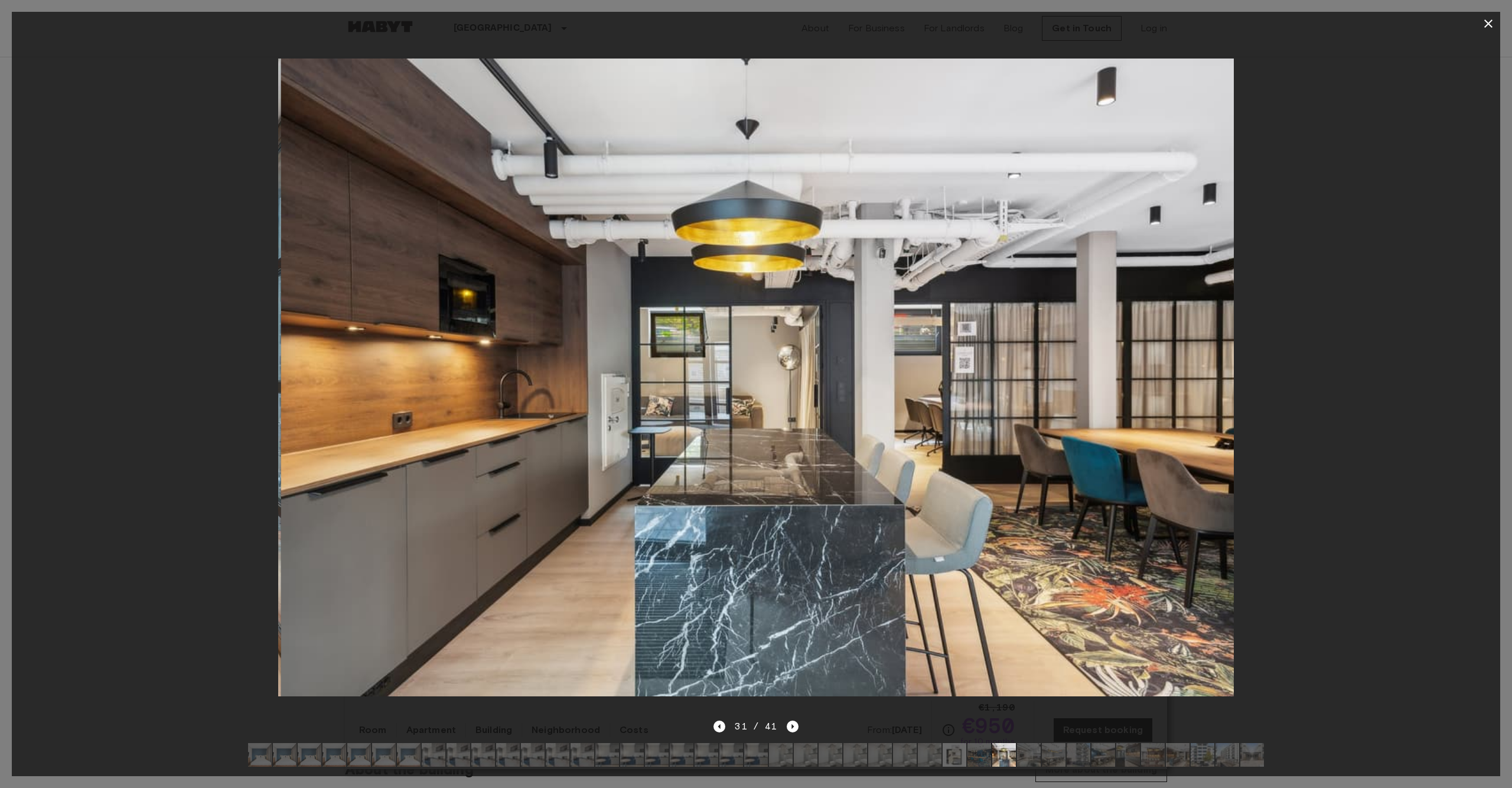
click at [1054, 755] on img at bounding box center [1054, 755] width 24 height 24
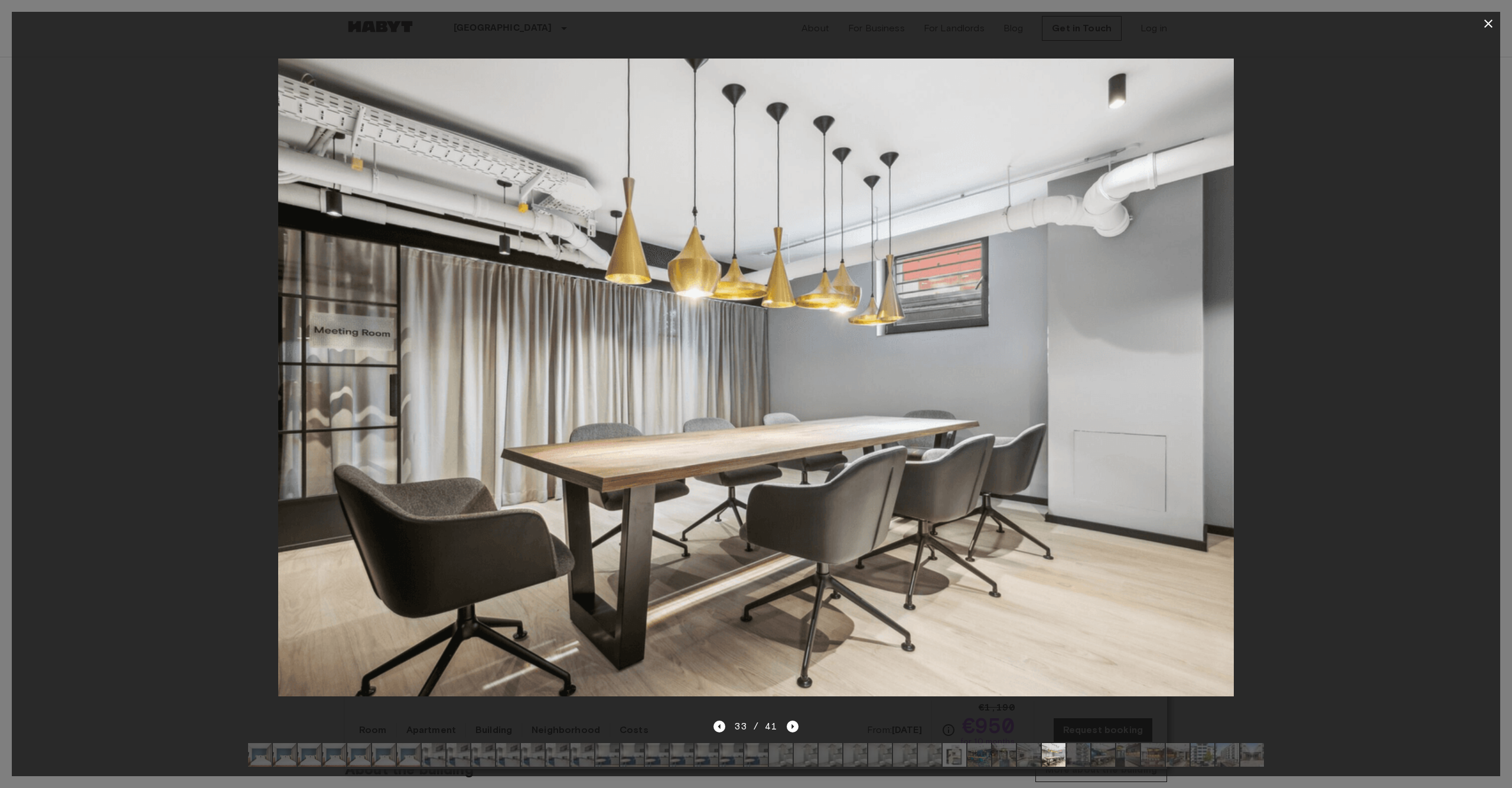
click at [1105, 752] on img at bounding box center [1104, 755] width 24 height 24
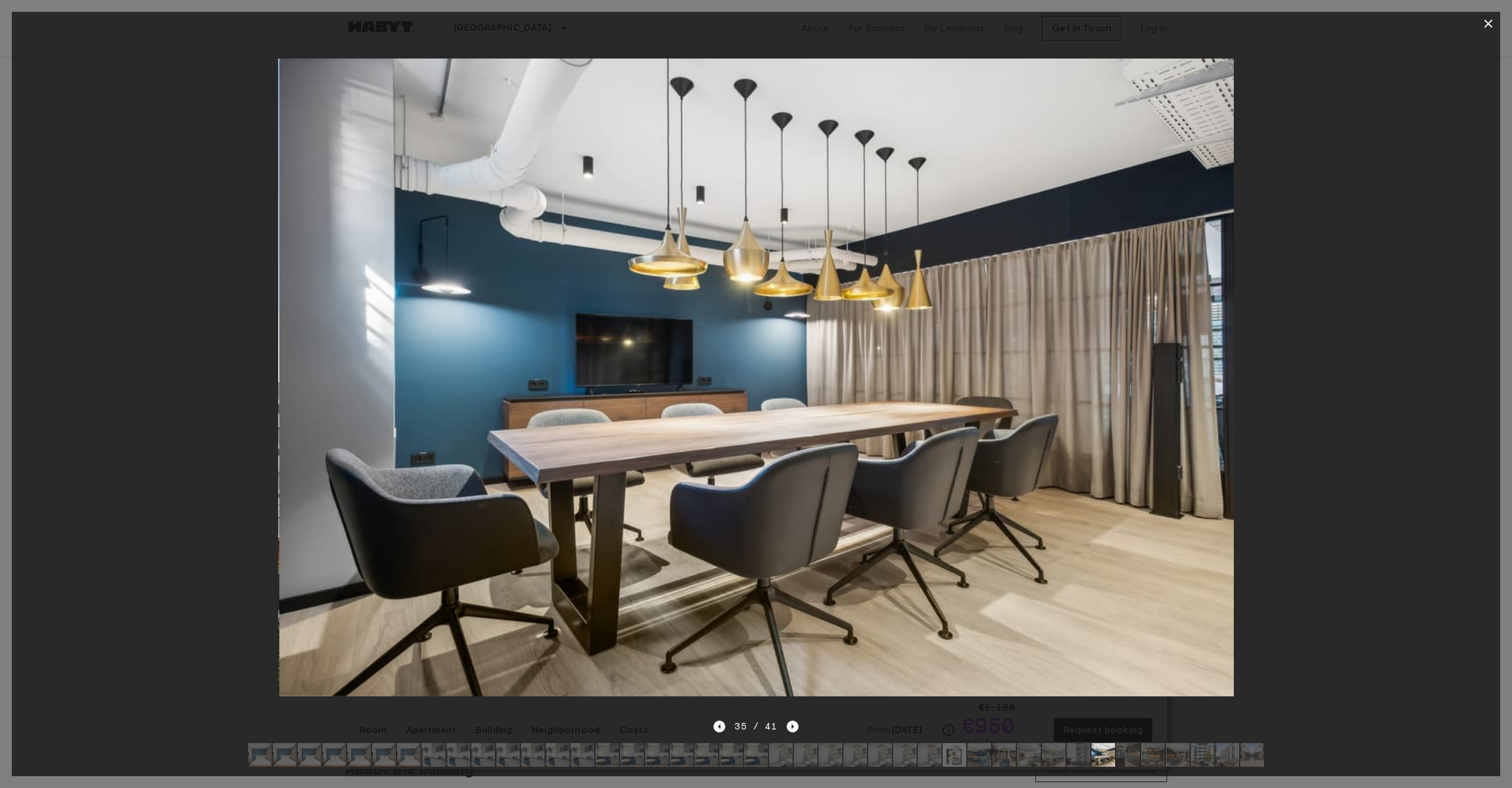
click at [1057, 757] on img at bounding box center [1054, 755] width 24 height 24
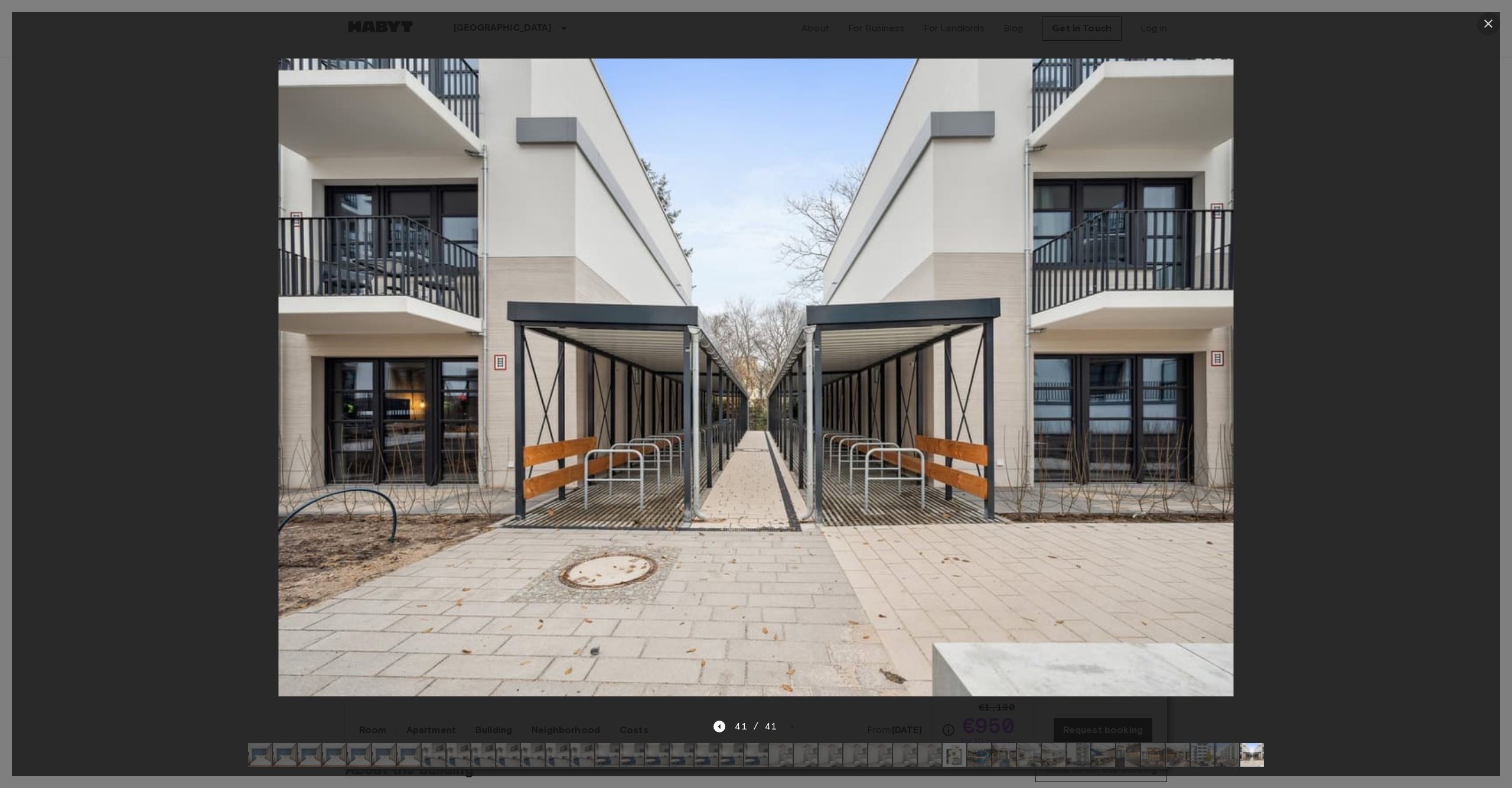
click at [1489, 24] on icon "button" at bounding box center [1488, 23] width 14 height 14
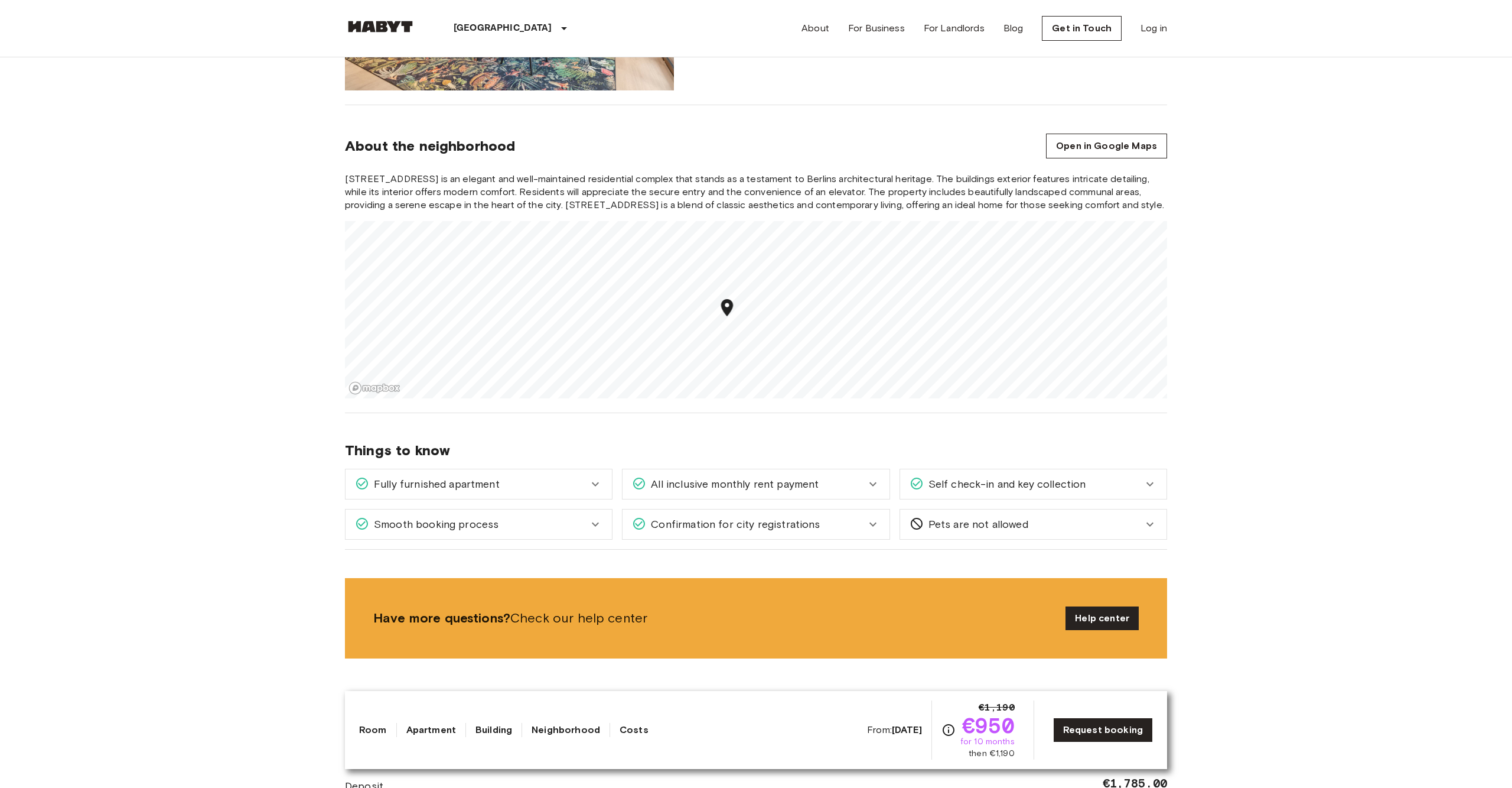
scroll to position [891, 0]
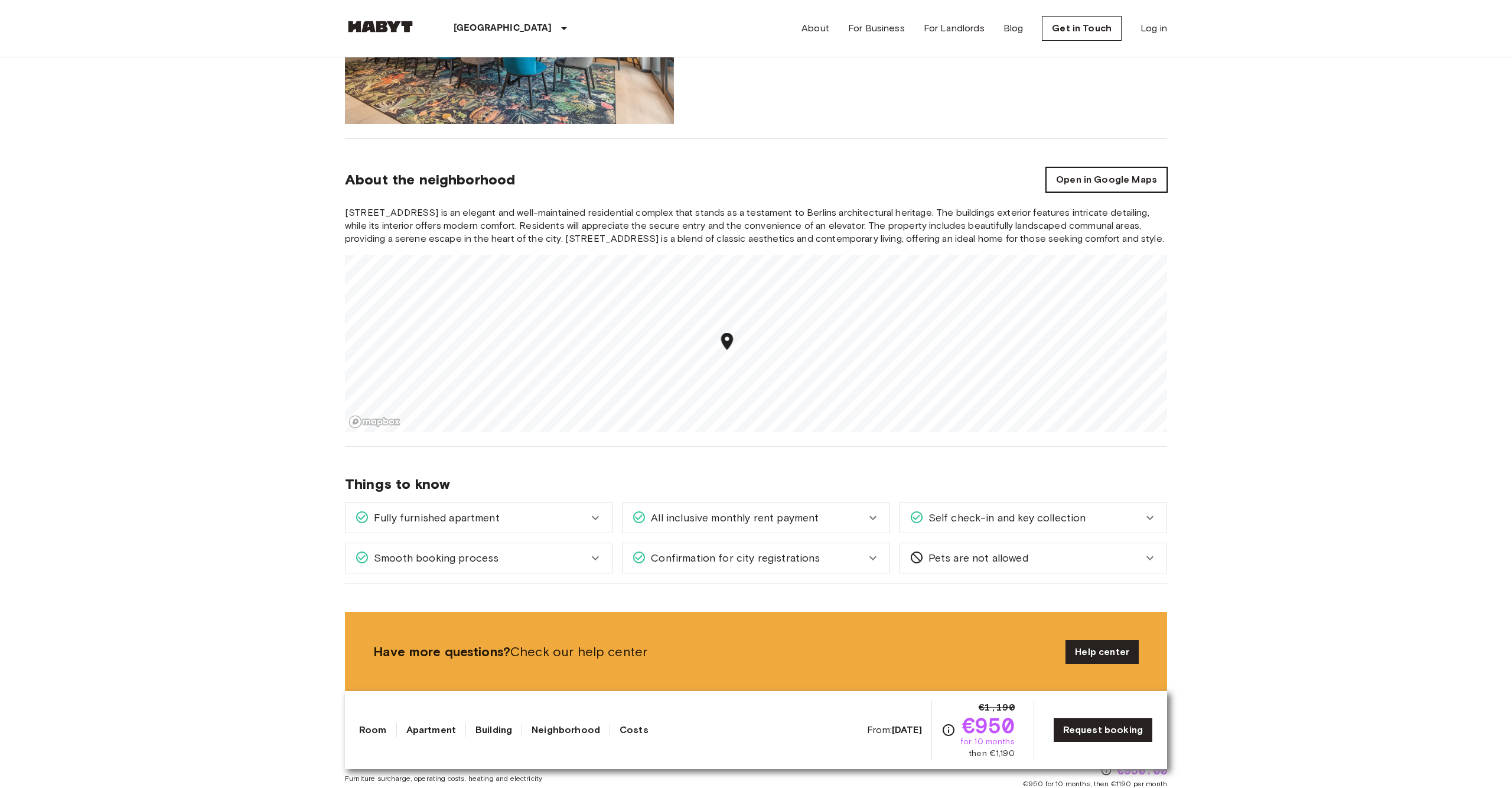
click at [1112, 188] on link "Open in Google Maps" at bounding box center [1107, 180] width 121 height 25
